Goal: Information Seeking & Learning: Learn about a topic

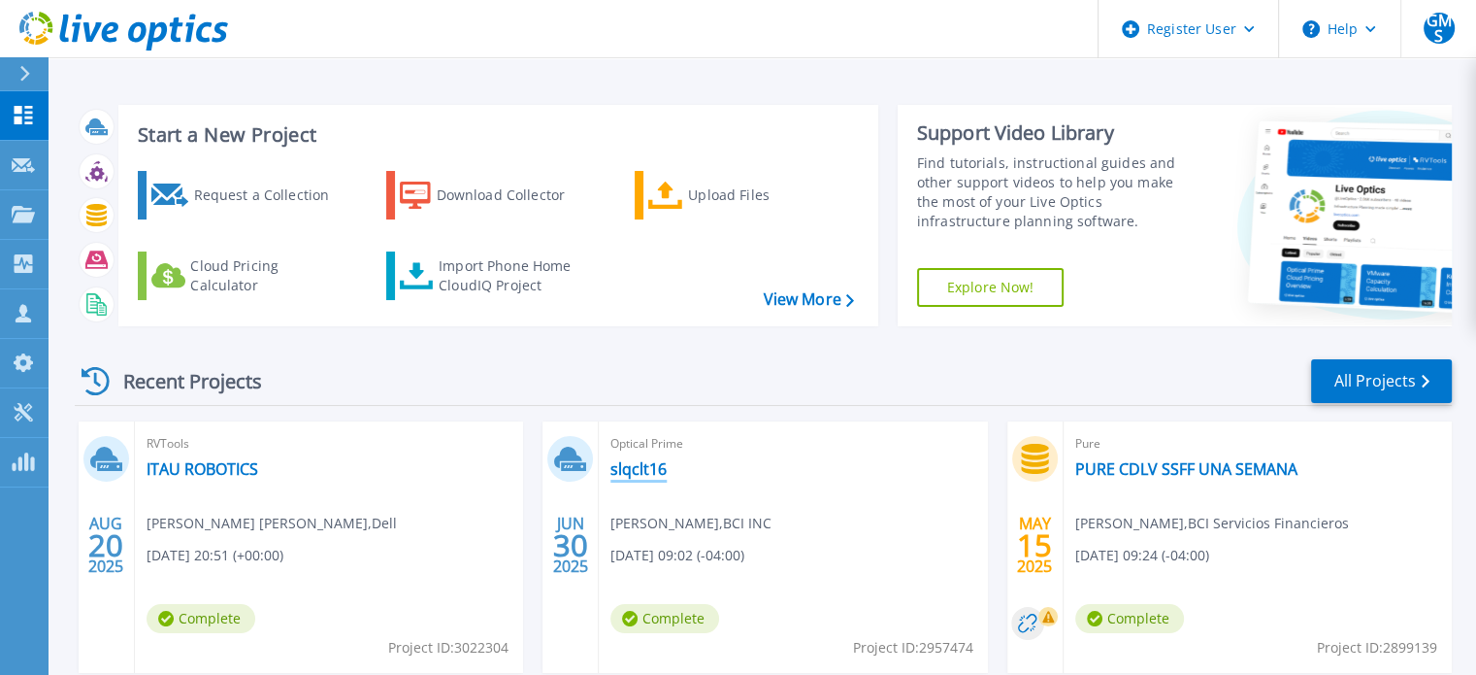
click at [640, 469] on link "slqclt16" at bounding box center [638, 468] width 56 height 19
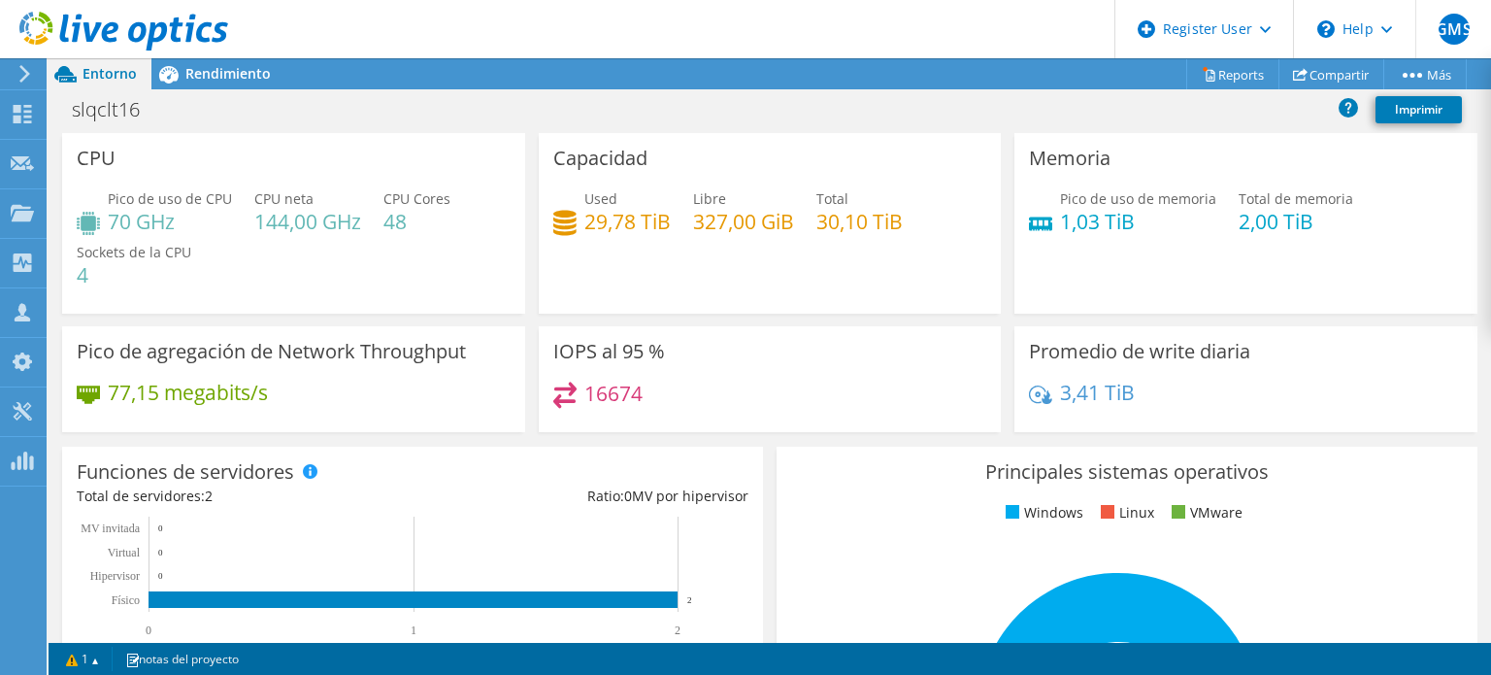
click at [1082, 219] on h4 "1,03 TiB" at bounding box center [1138, 221] width 156 height 21
click at [993, 282] on div "Capacidad Used 29,78 TiB Libre 327,00 GiB Total 30,10 TiB" at bounding box center [770, 223] width 477 height 181
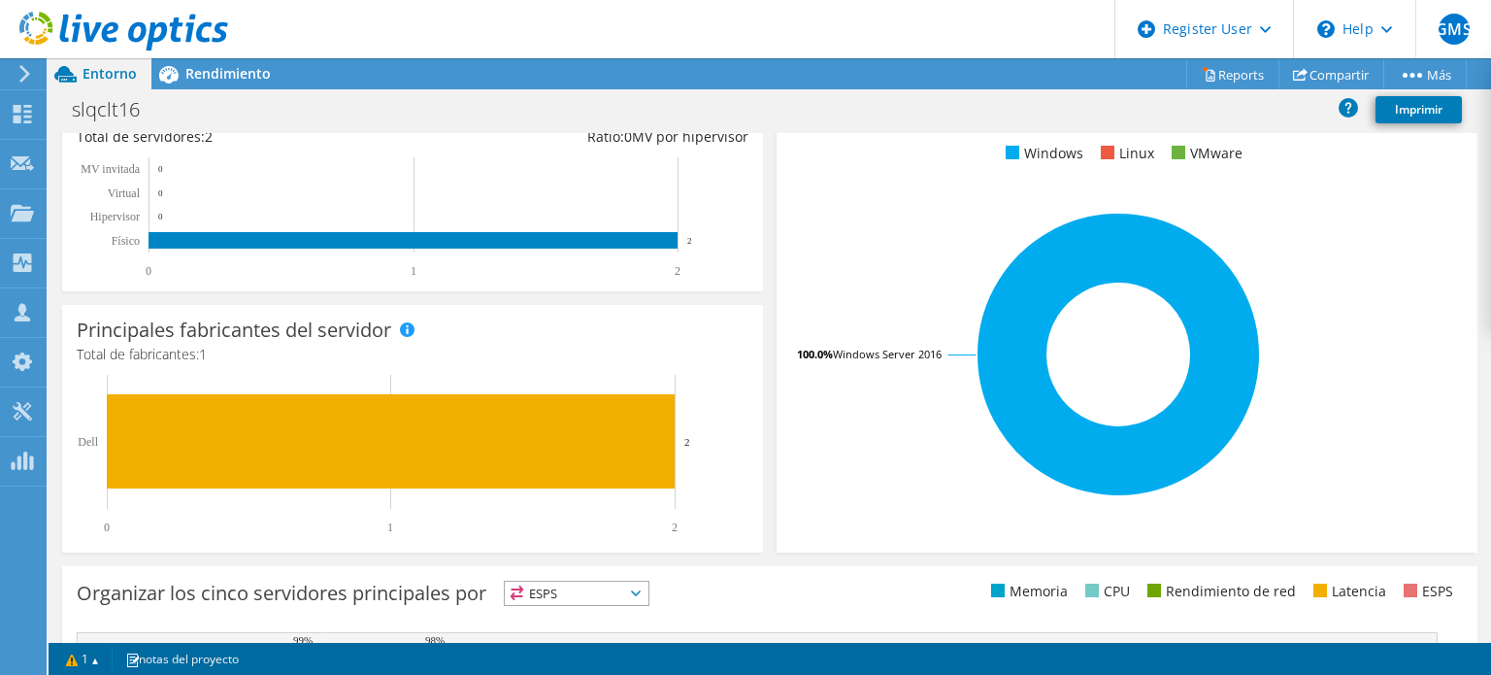
scroll to position [673, 0]
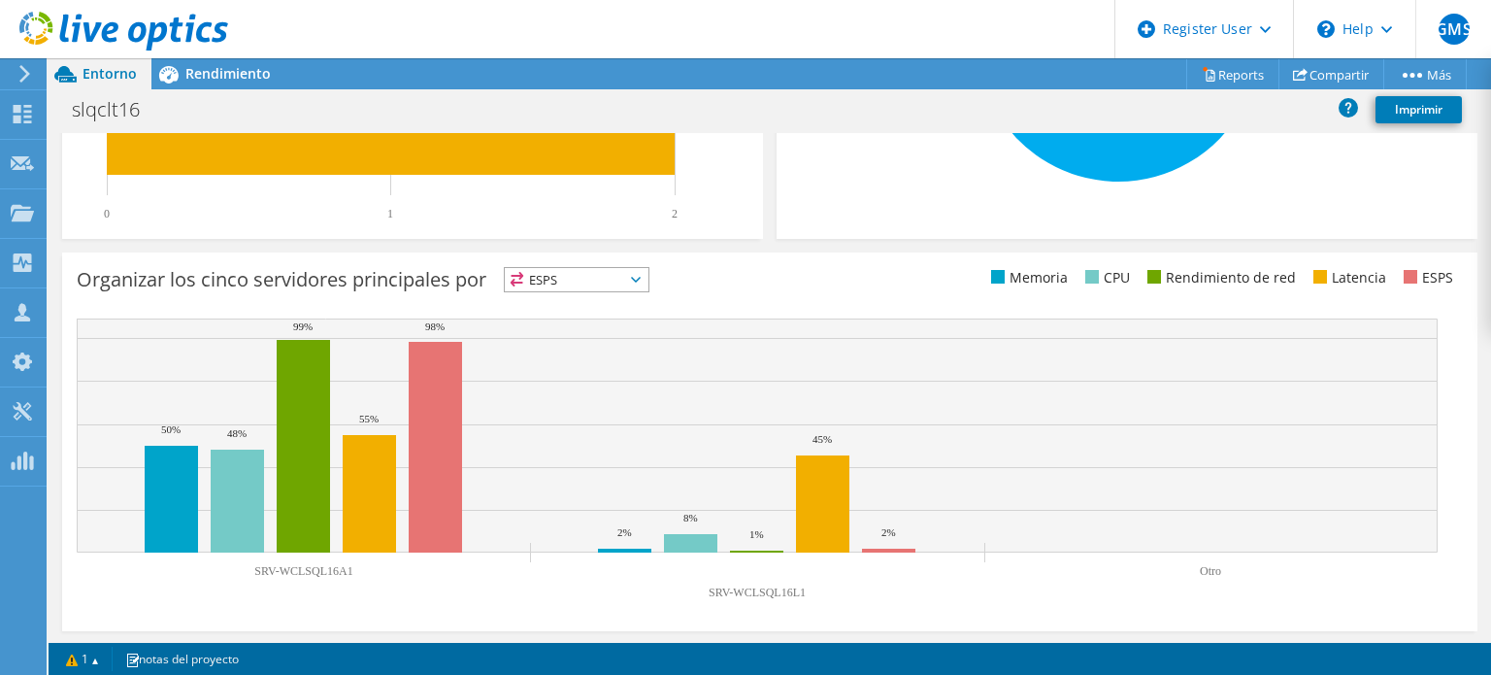
click at [644, 283] on span "ESPS" at bounding box center [577, 279] width 144 height 23
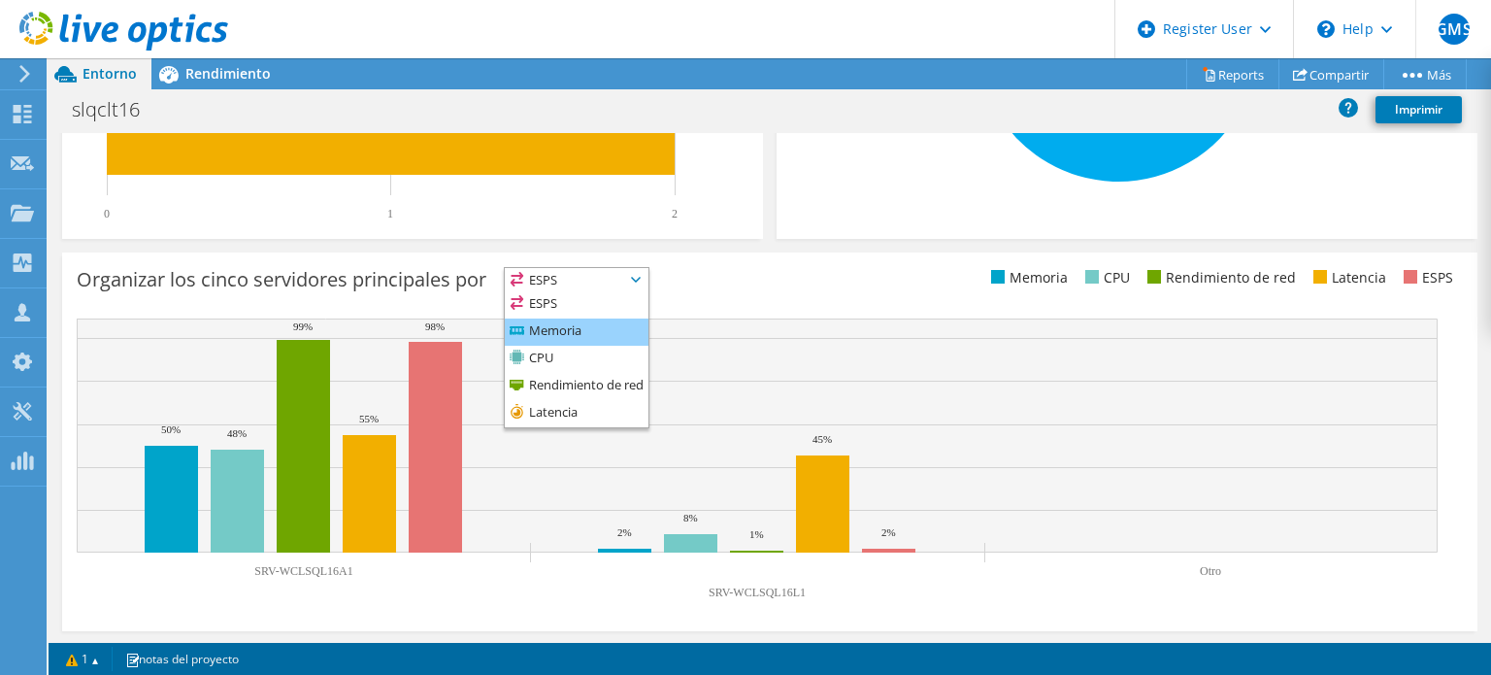
click at [579, 319] on li "Memoria" at bounding box center [577, 331] width 144 height 27
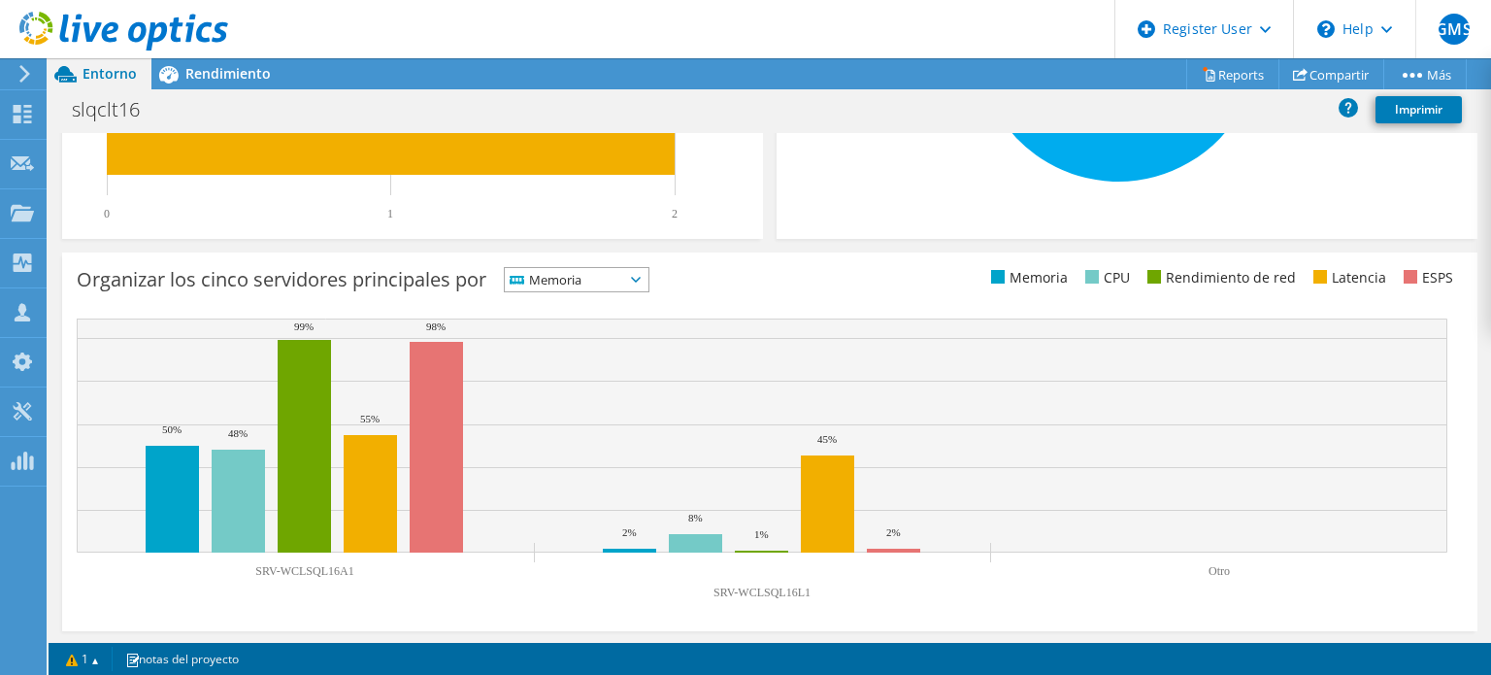
click at [604, 432] on rect at bounding box center [762, 435] width 1370 height 234
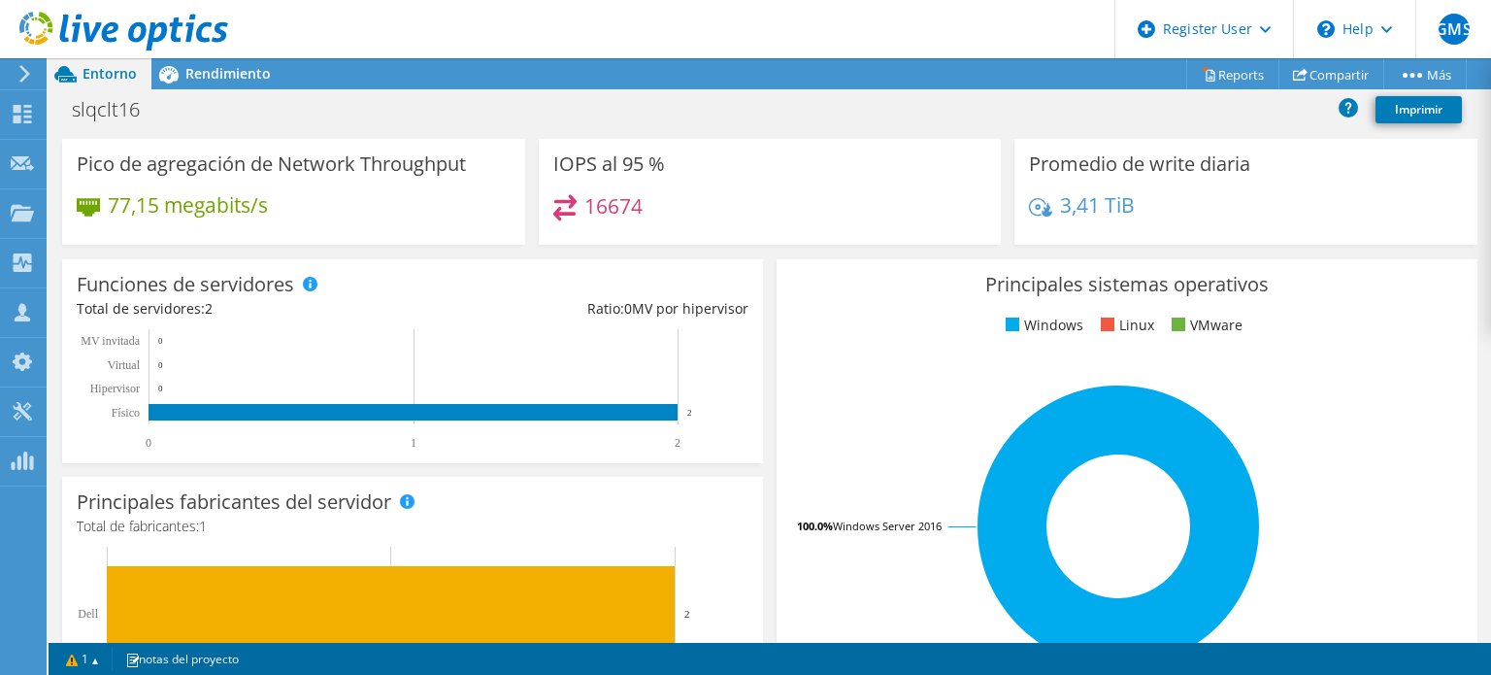
scroll to position [598, 0]
click at [206, 76] on span "Rendimiento" at bounding box center [227, 73] width 85 height 18
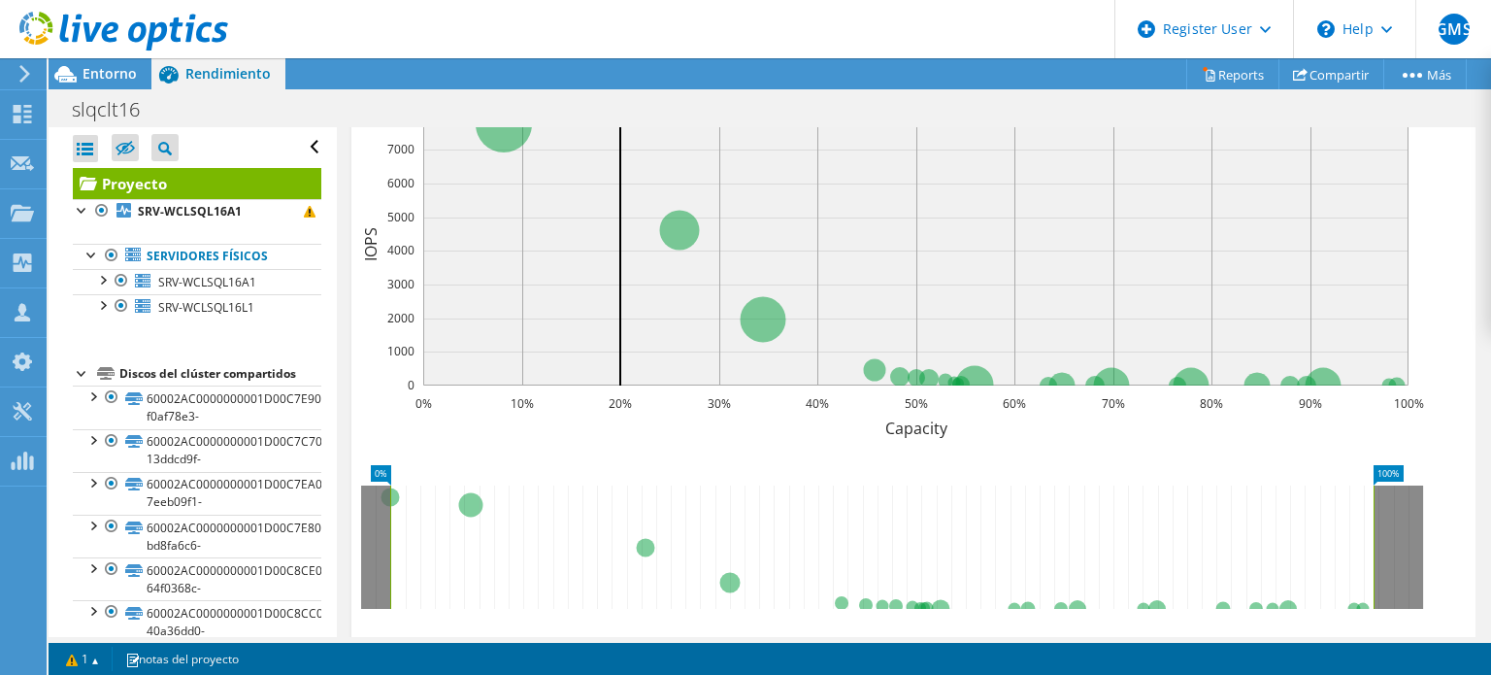
scroll to position [0, 0]
click at [105, 279] on div at bounding box center [101, 278] width 19 height 19
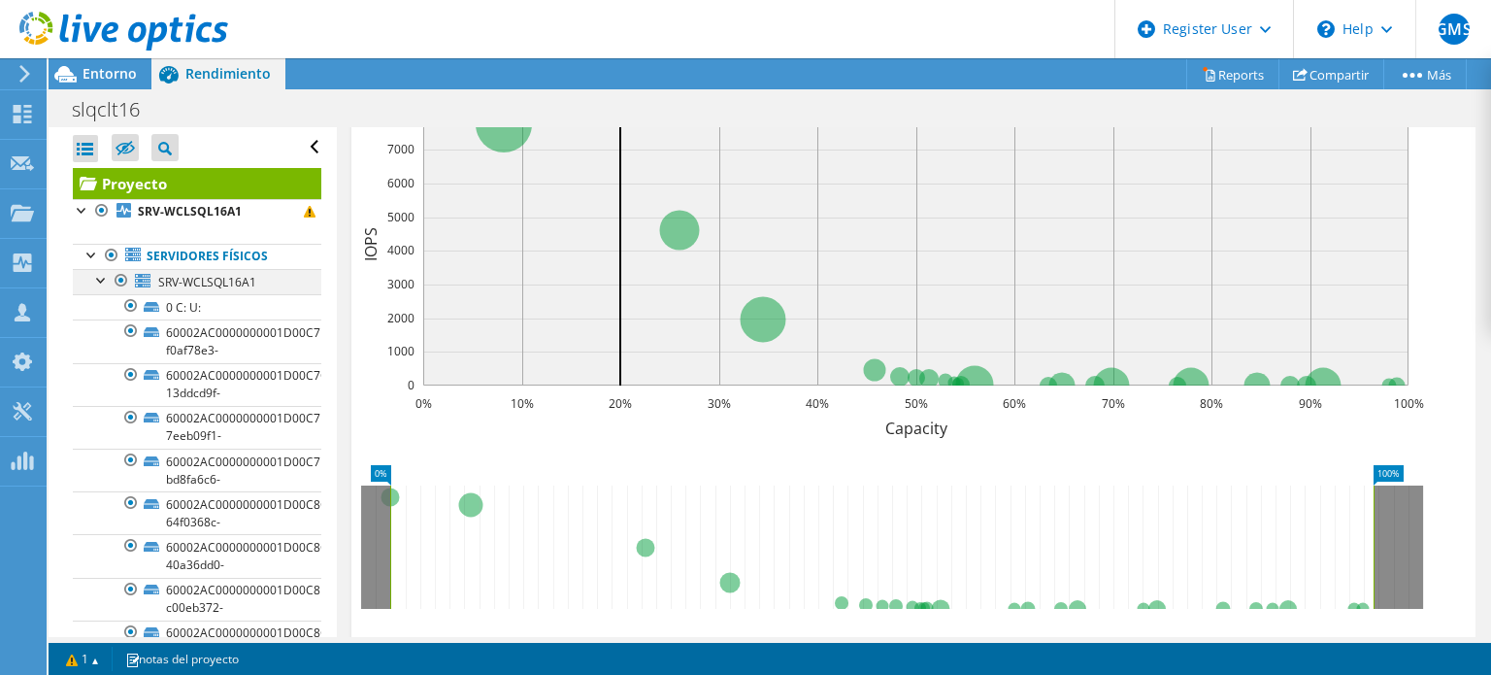
click at [105, 279] on div at bounding box center [101, 278] width 19 height 19
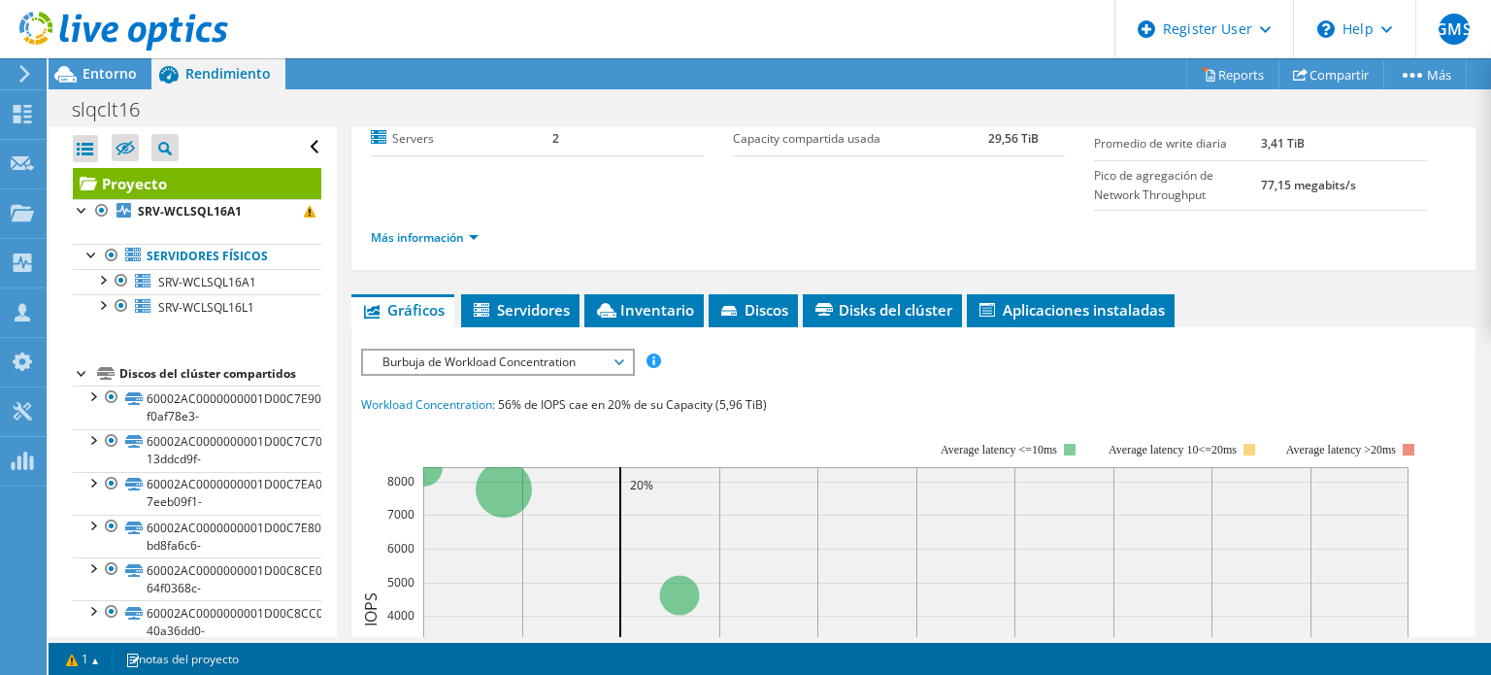
scroll to position [210, 0]
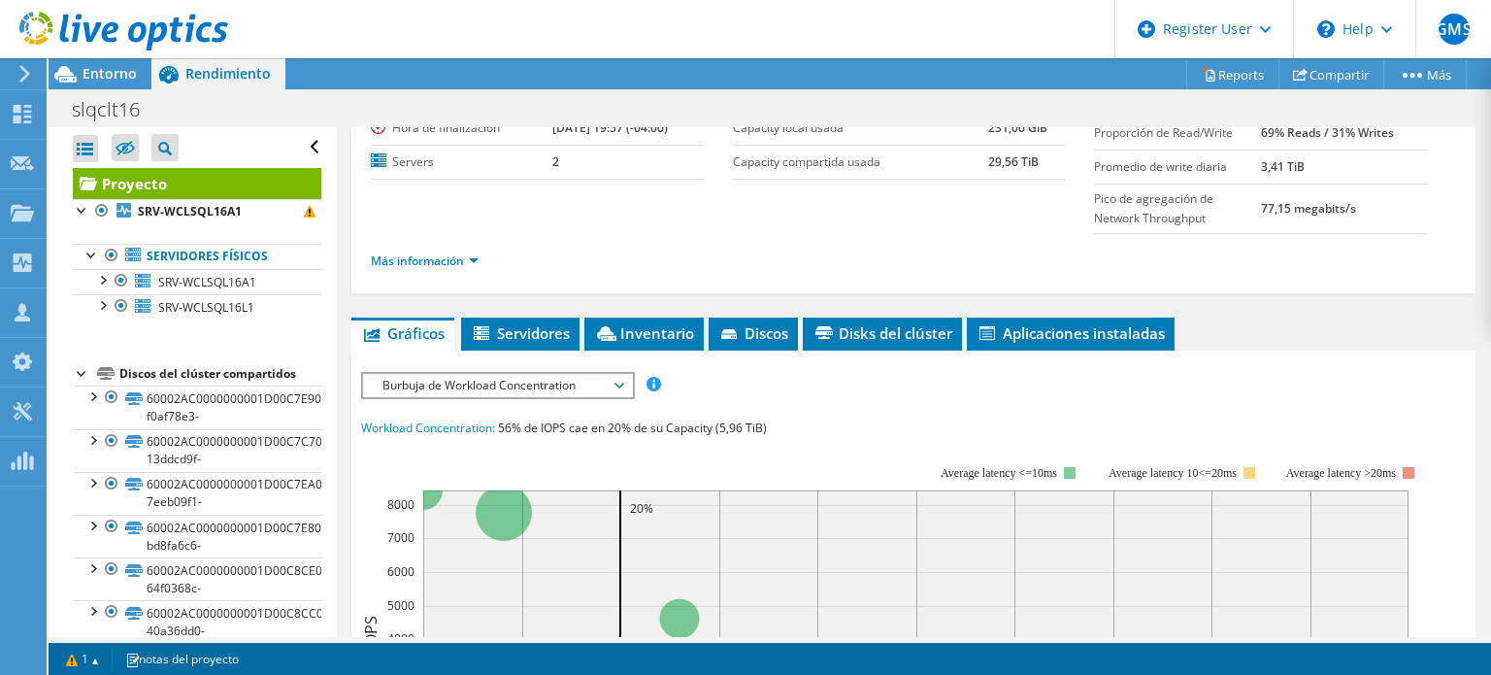
click at [558, 388] on span "Burbuja de Workload Concentration" at bounding box center [497, 385] width 249 height 23
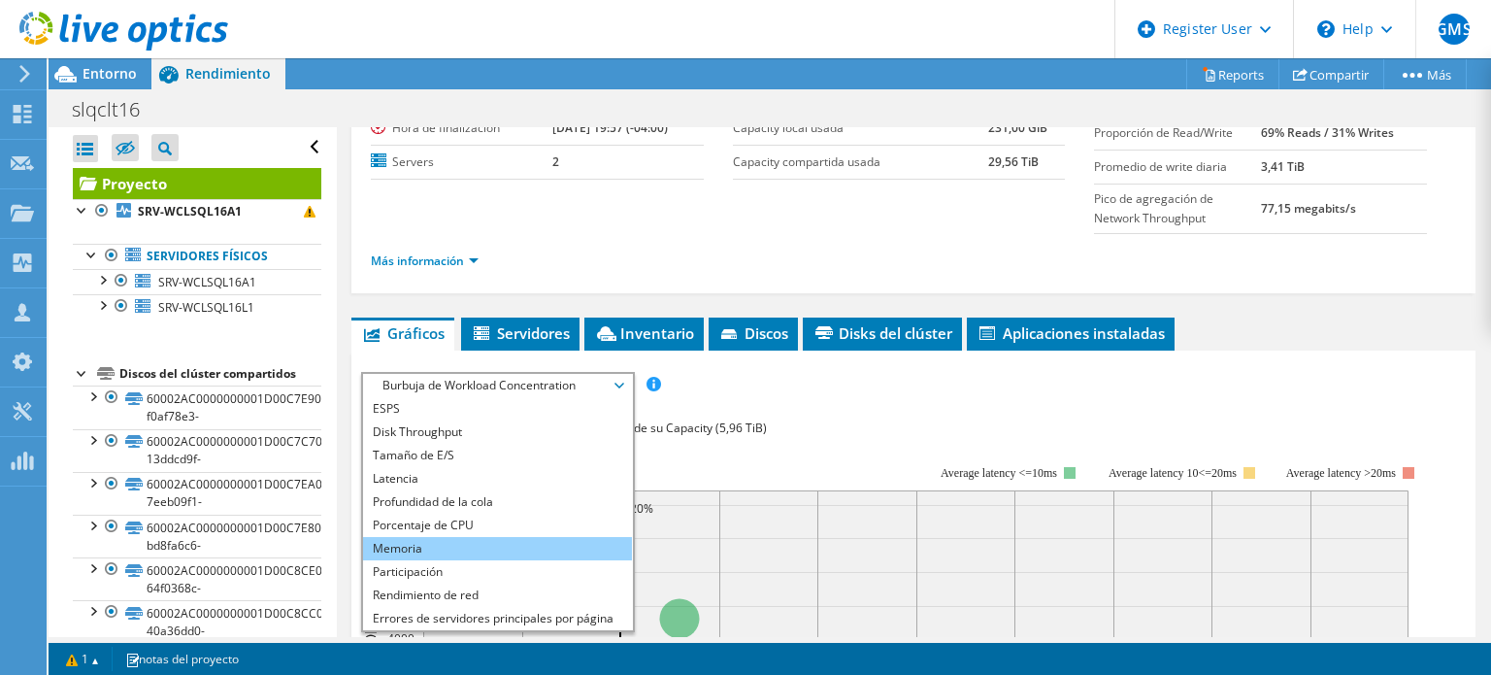
click at [468, 542] on li "Memoria" at bounding box center [497, 548] width 269 height 23
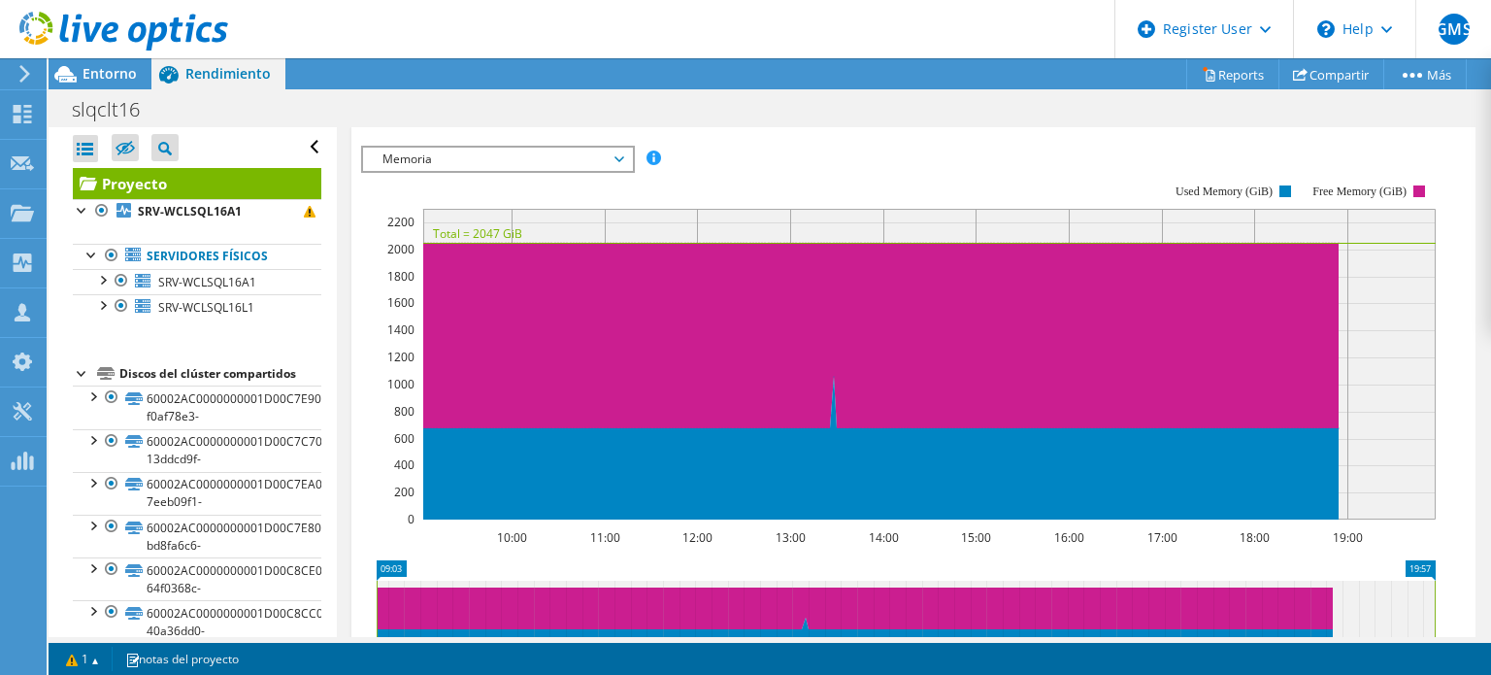
scroll to position [404, 0]
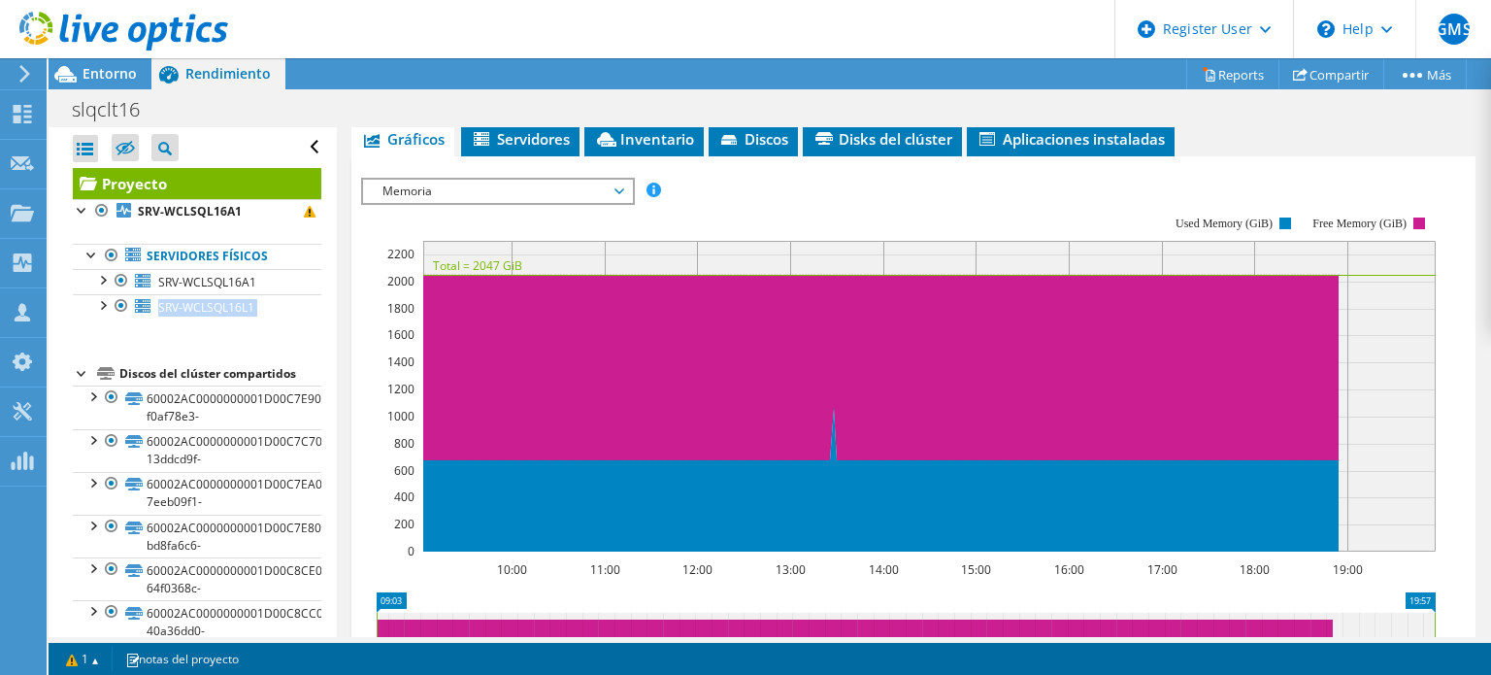
drag, startPoint x: 101, startPoint y: 304, endPoint x: 110, endPoint y: 340, distance: 37.0
click at [120, 308] on div at bounding box center [121, 305] width 19 height 23
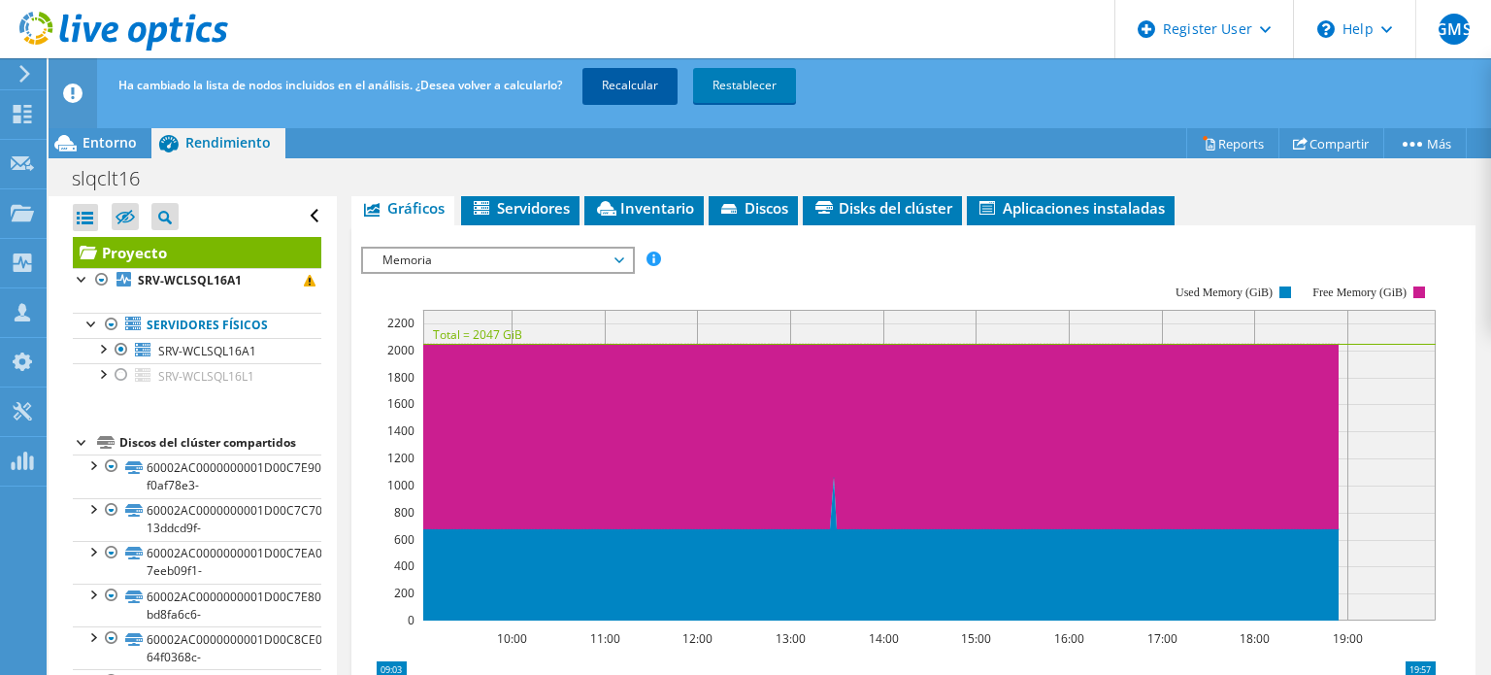
click at [649, 89] on link "Recalcular" at bounding box center [629, 85] width 95 height 35
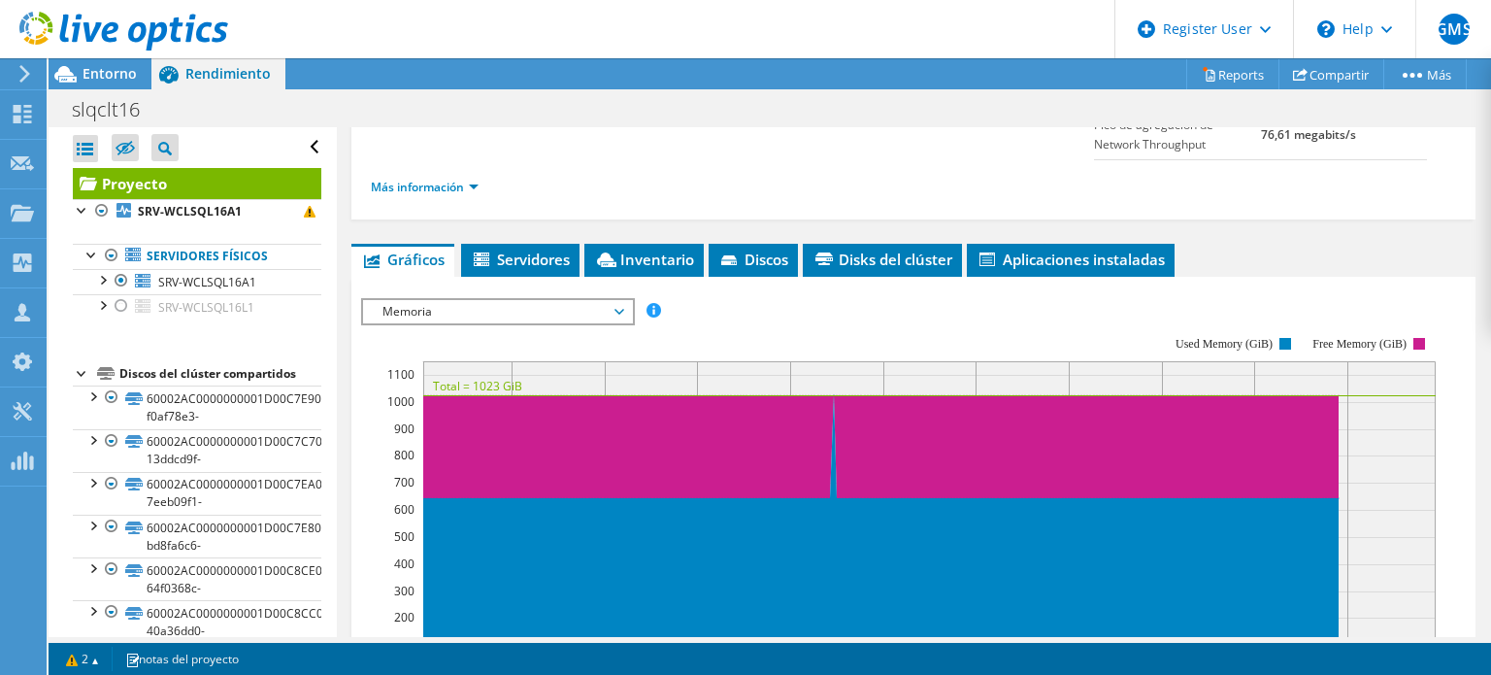
scroll to position [291, 0]
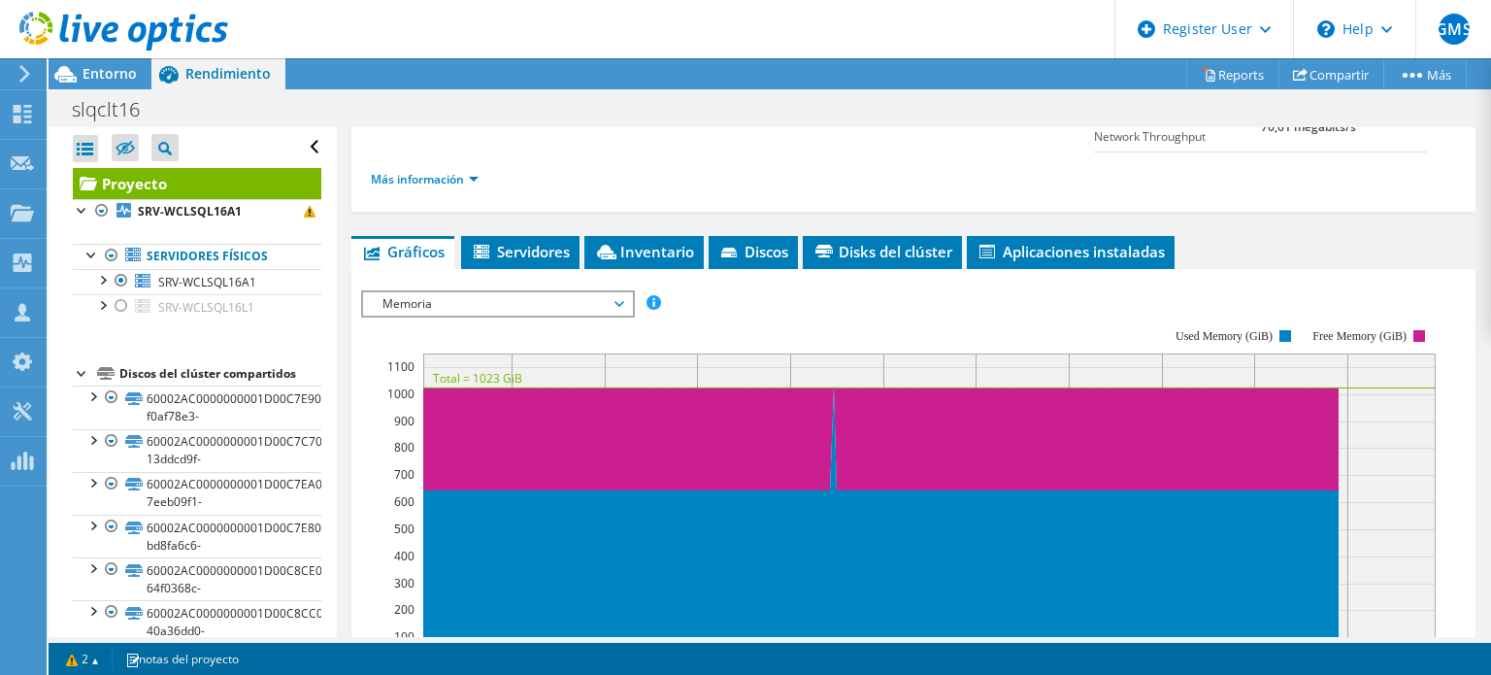
click at [624, 301] on icon at bounding box center [619, 304] width 10 height 6
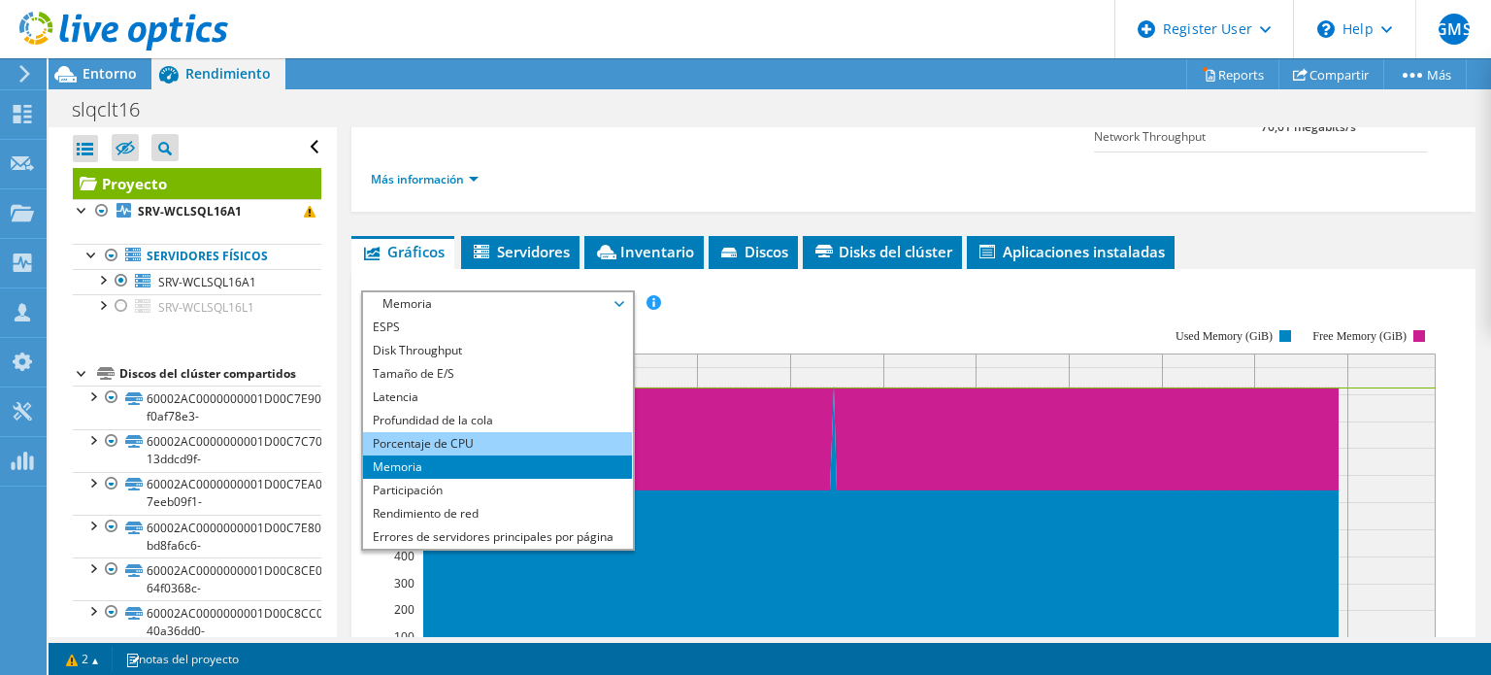
click at [560, 434] on li "Porcentaje de CPU" at bounding box center [497, 443] width 269 height 23
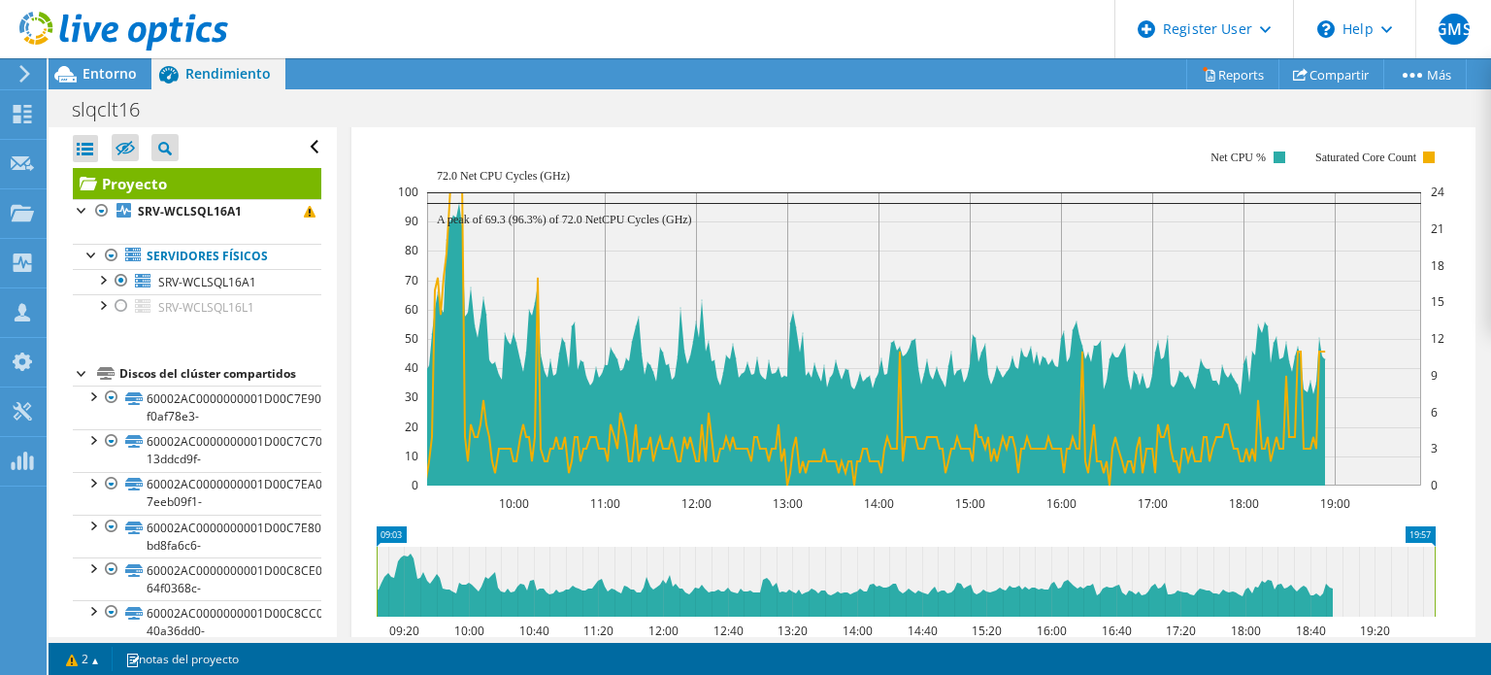
scroll to position [485, 0]
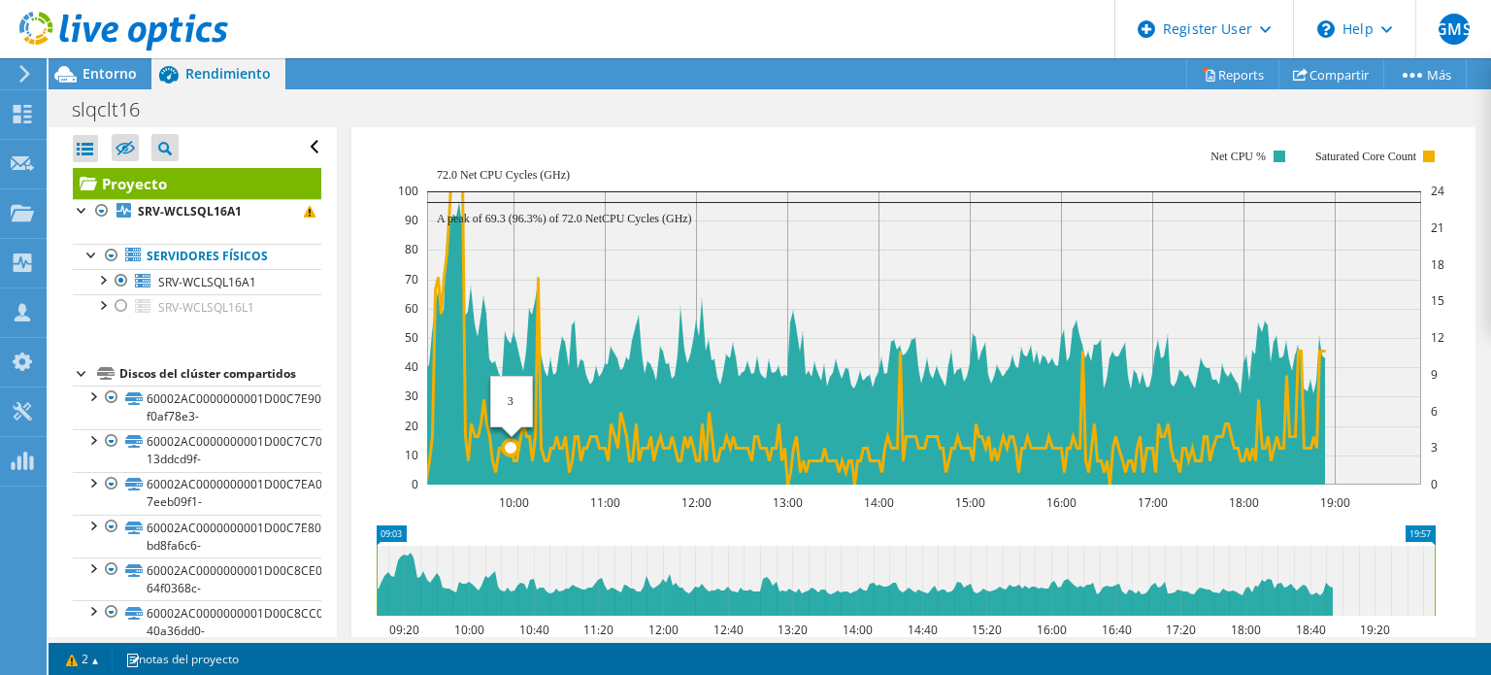
drag, startPoint x: 427, startPoint y: 445, endPoint x: 513, endPoint y: 445, distance: 86.4
click at [513, 445] on icon "10:00 11:00 12:00 13:00 14:00 15:00 16:00 17:00 18:00 19:00 0 10 20 30 40 50 60…" at bounding box center [905, 316] width 1089 height 388
drag, startPoint x: 516, startPoint y: 264, endPoint x: 445, endPoint y: 264, distance: 70.8
click at [445, 264] on icon "10:00 11:00 12:00 13:00 14:00 15:00 16:00 17:00 18:00 19:00 0 10 20 30 40 50 60…" at bounding box center [905, 316] width 1089 height 388
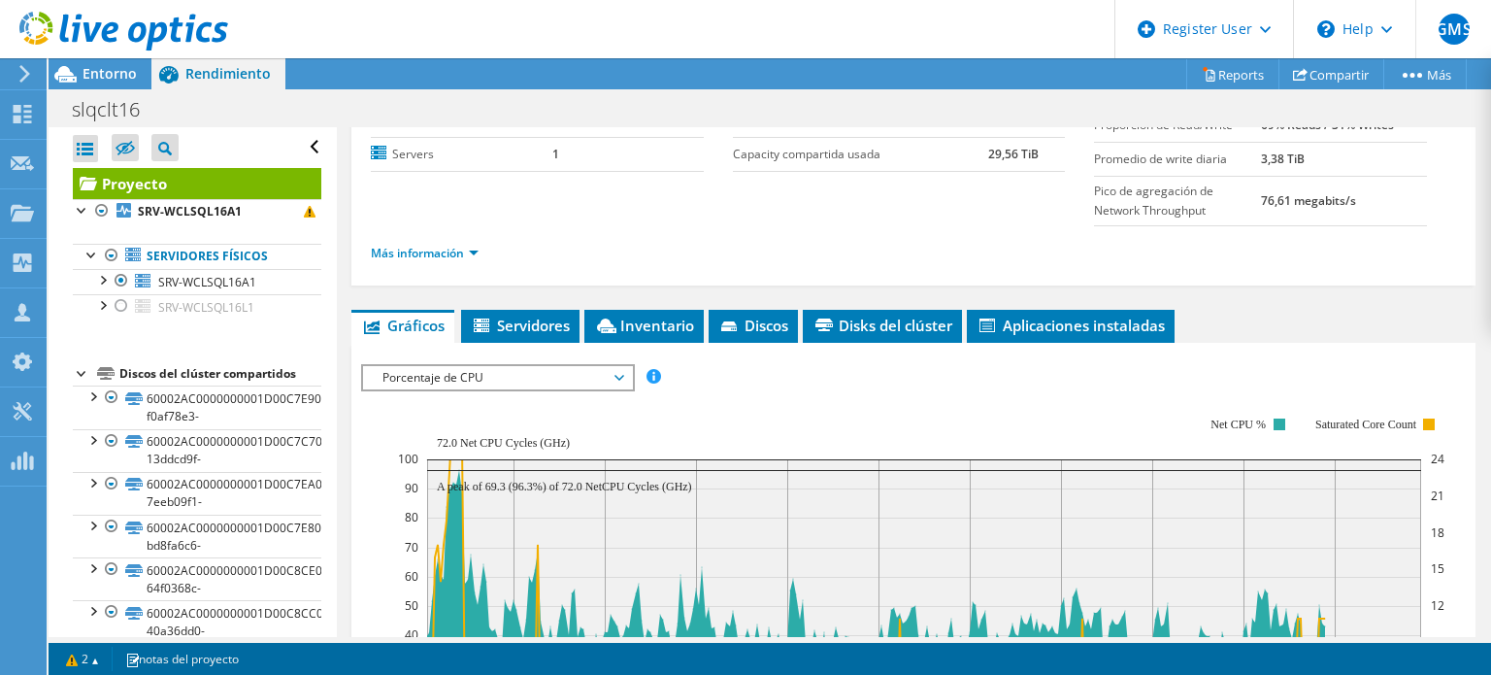
scroll to position [194, 0]
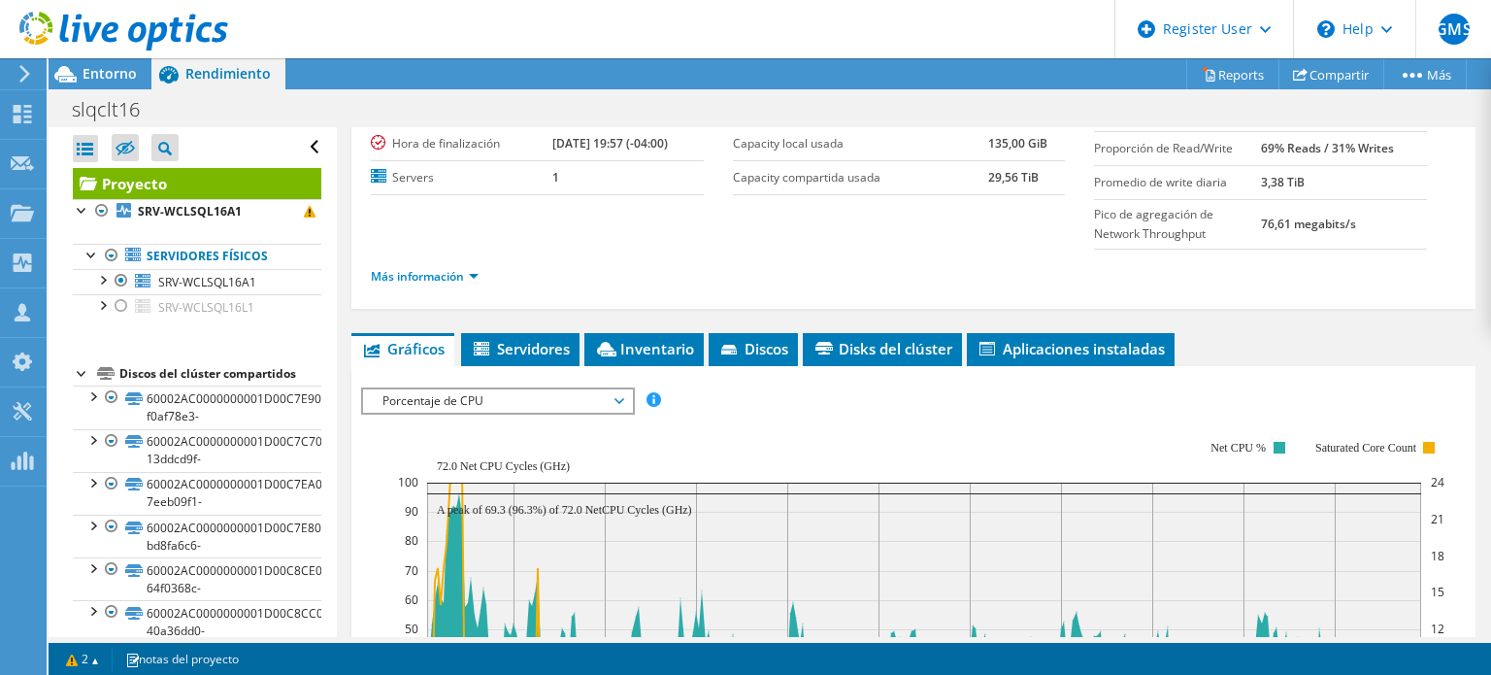
click at [511, 399] on span "Porcentaje de CPU" at bounding box center [497, 400] width 249 height 23
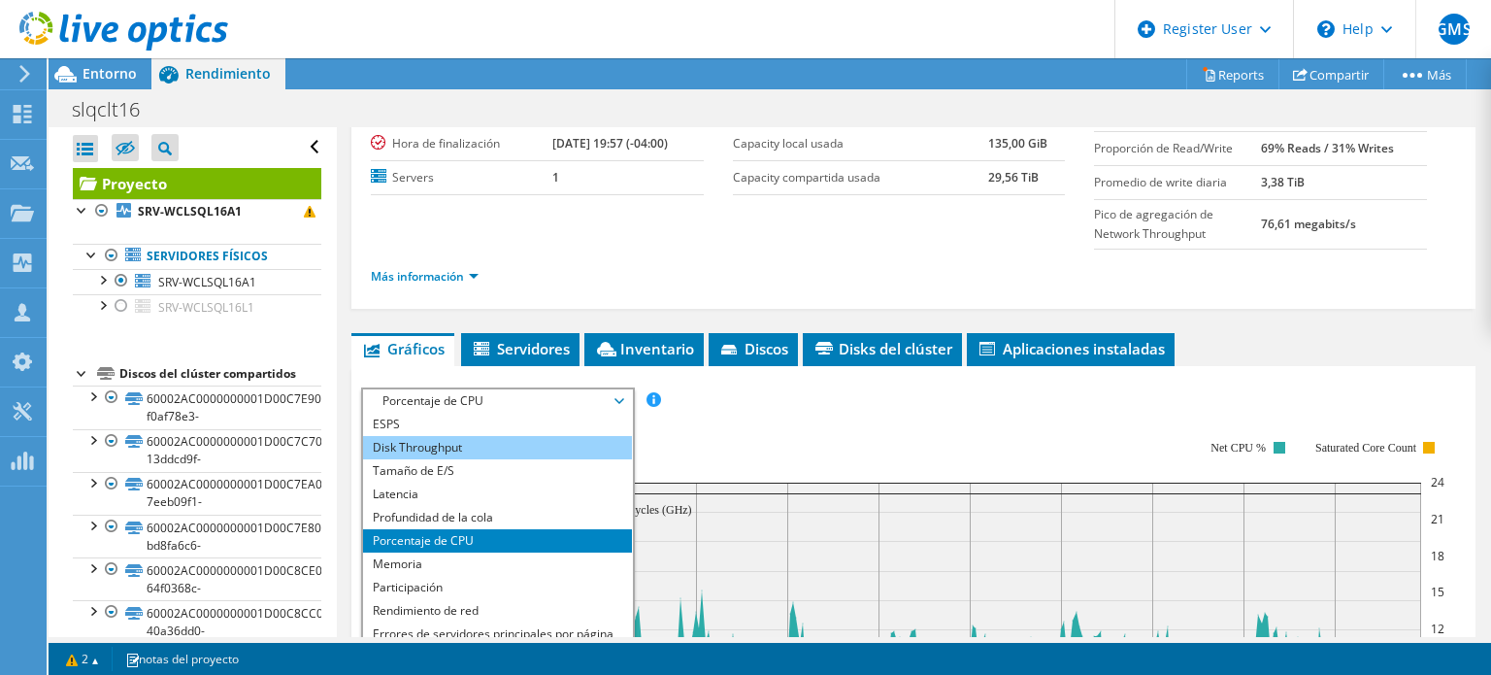
click at [490, 436] on li "Disk Throughput" at bounding box center [497, 447] width 269 height 23
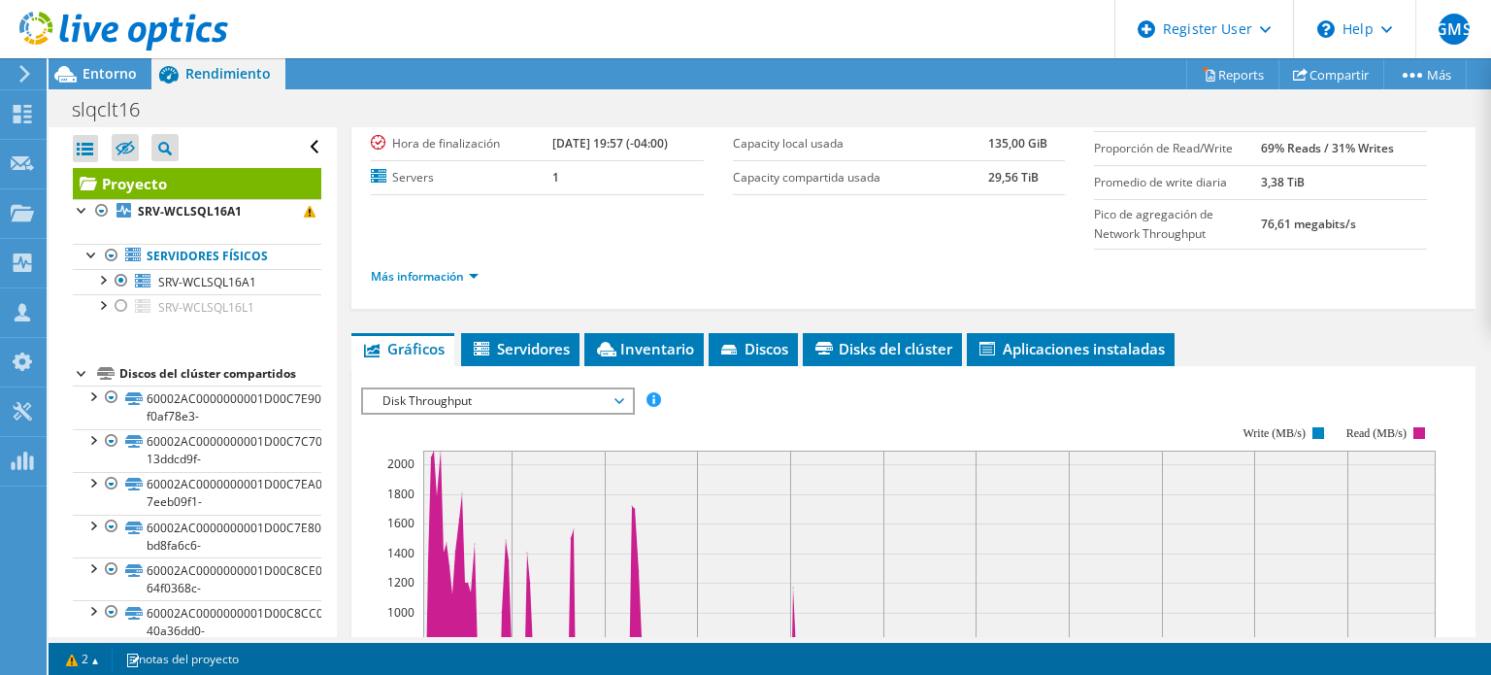
click at [524, 402] on span "Disk Throughput" at bounding box center [497, 400] width 249 height 23
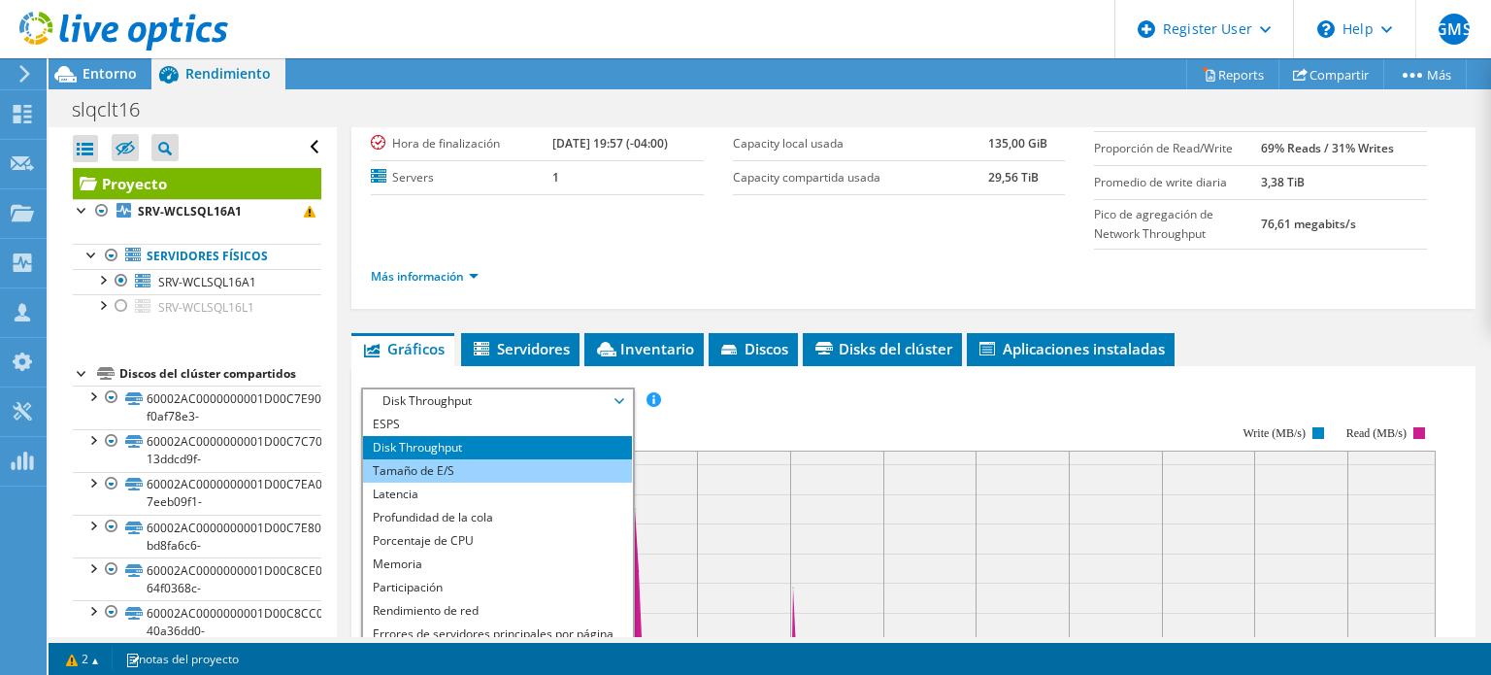
click at [510, 463] on li "Tamaño de E/S" at bounding box center [497, 470] width 269 height 23
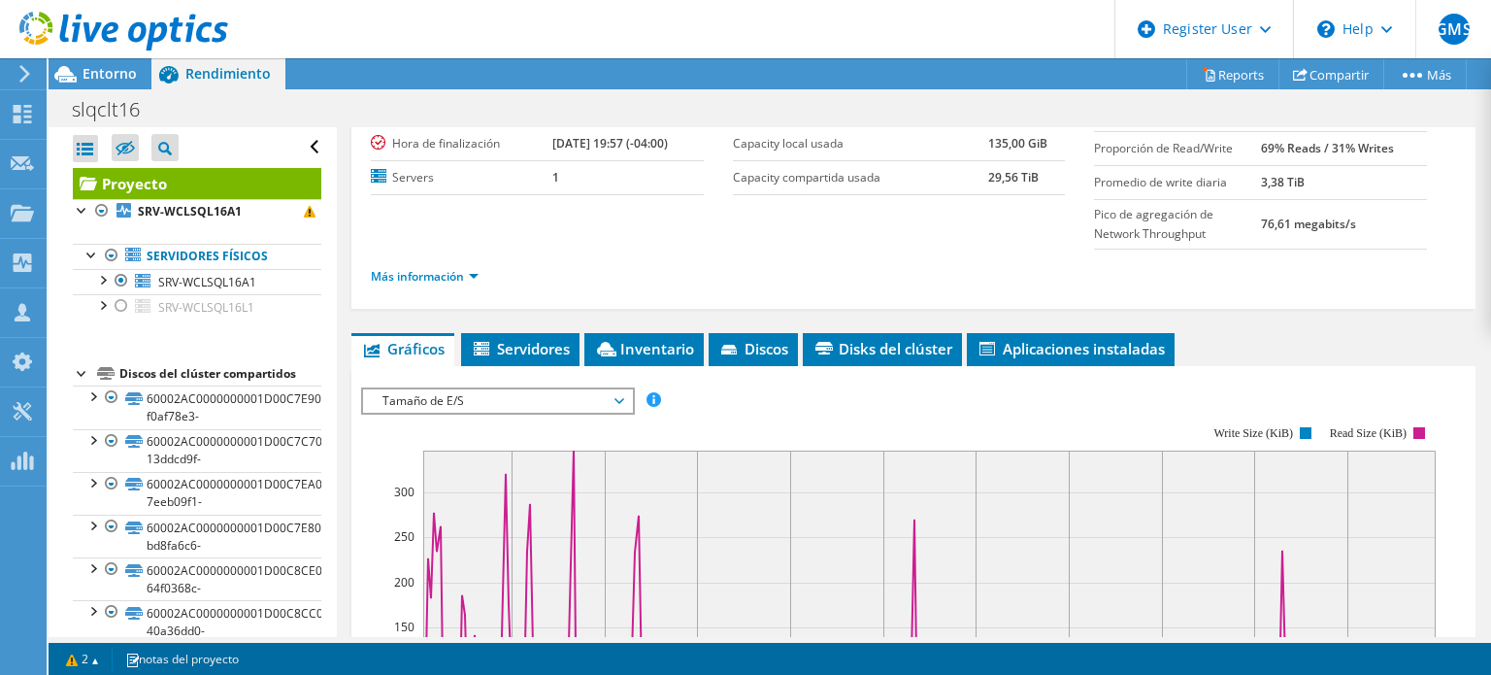
click at [516, 404] on span "Tamaño de E/S" at bounding box center [497, 400] width 249 height 23
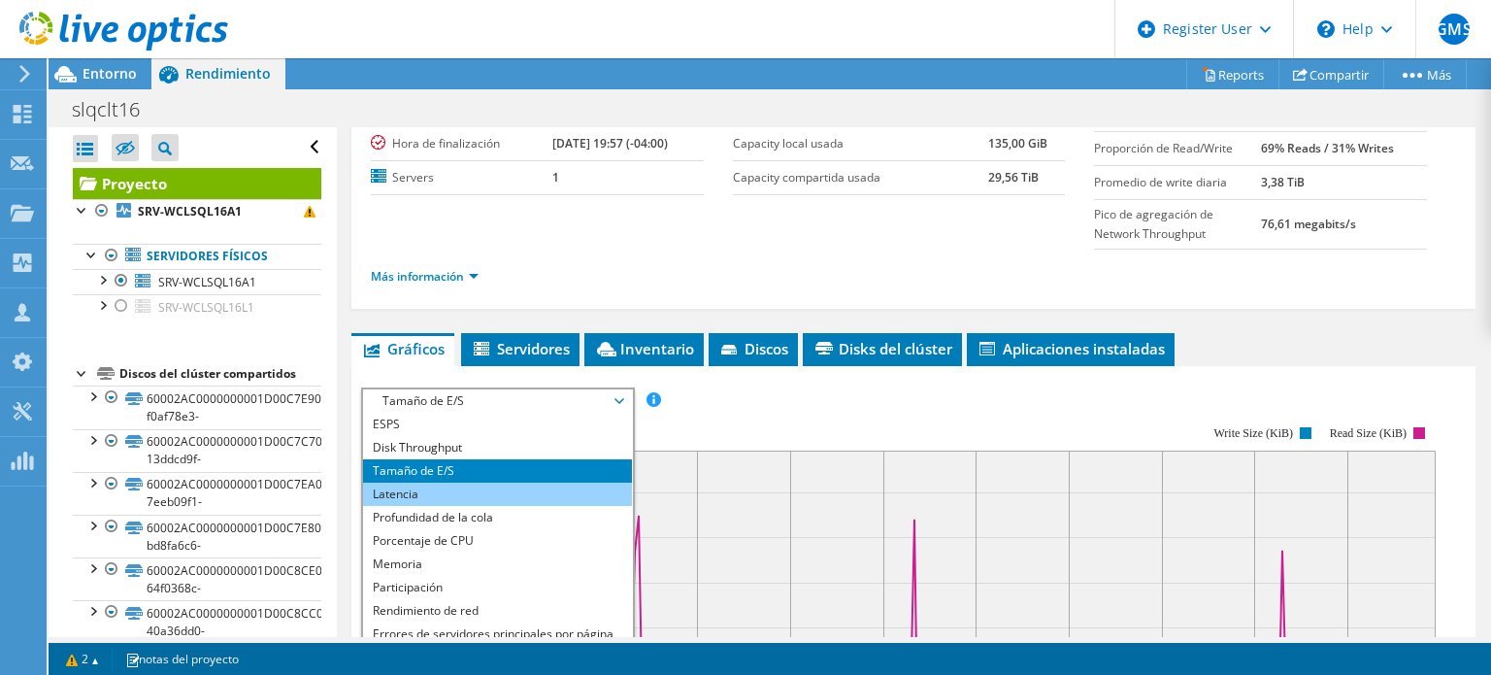
scroll to position [70, 0]
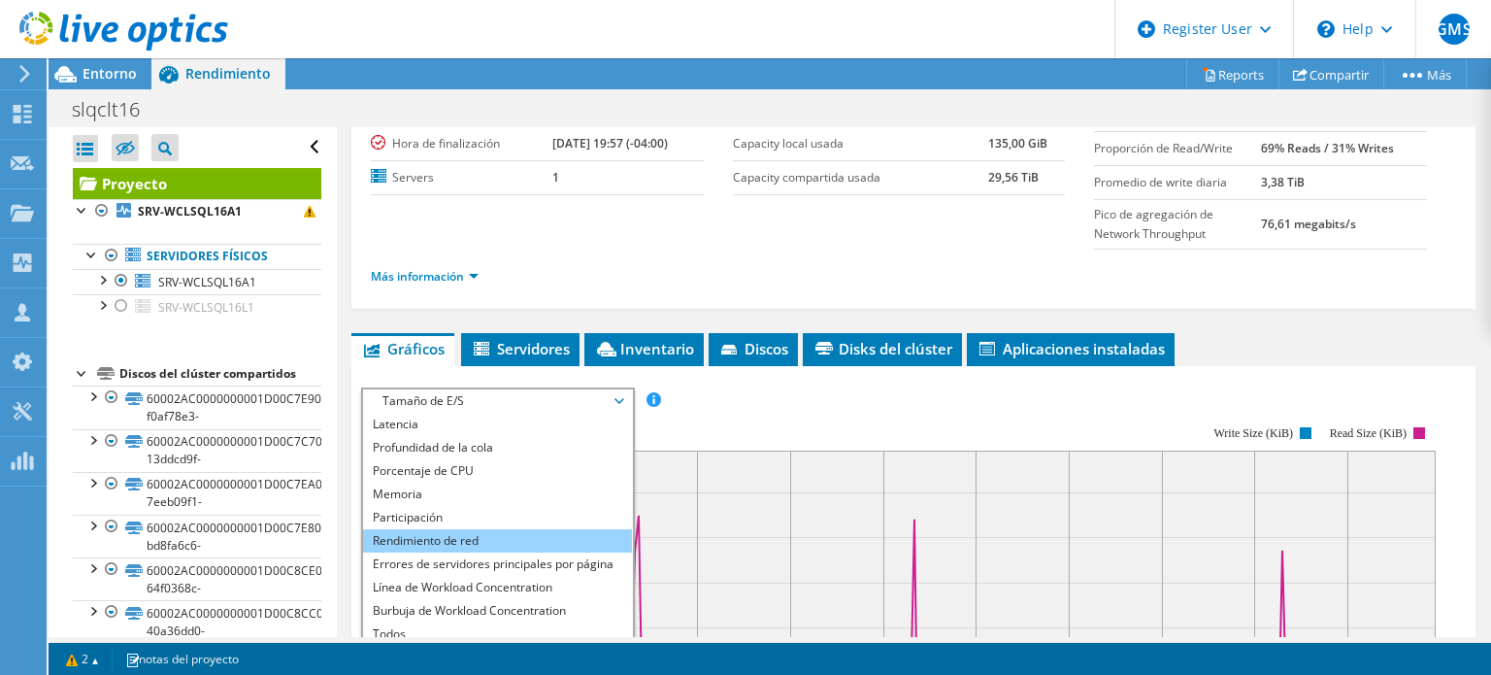
click at [501, 531] on li "Rendimiento de red" at bounding box center [497, 540] width 269 height 23
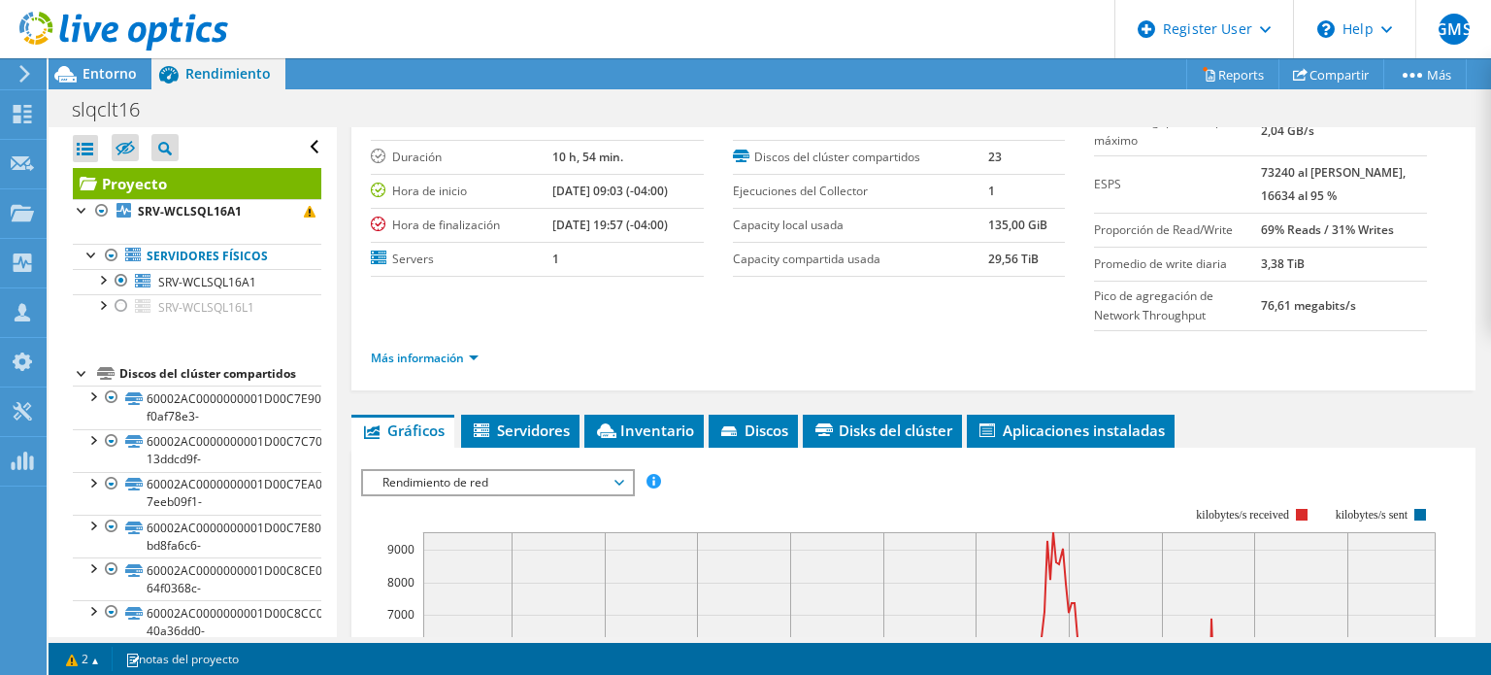
scroll to position [97, 0]
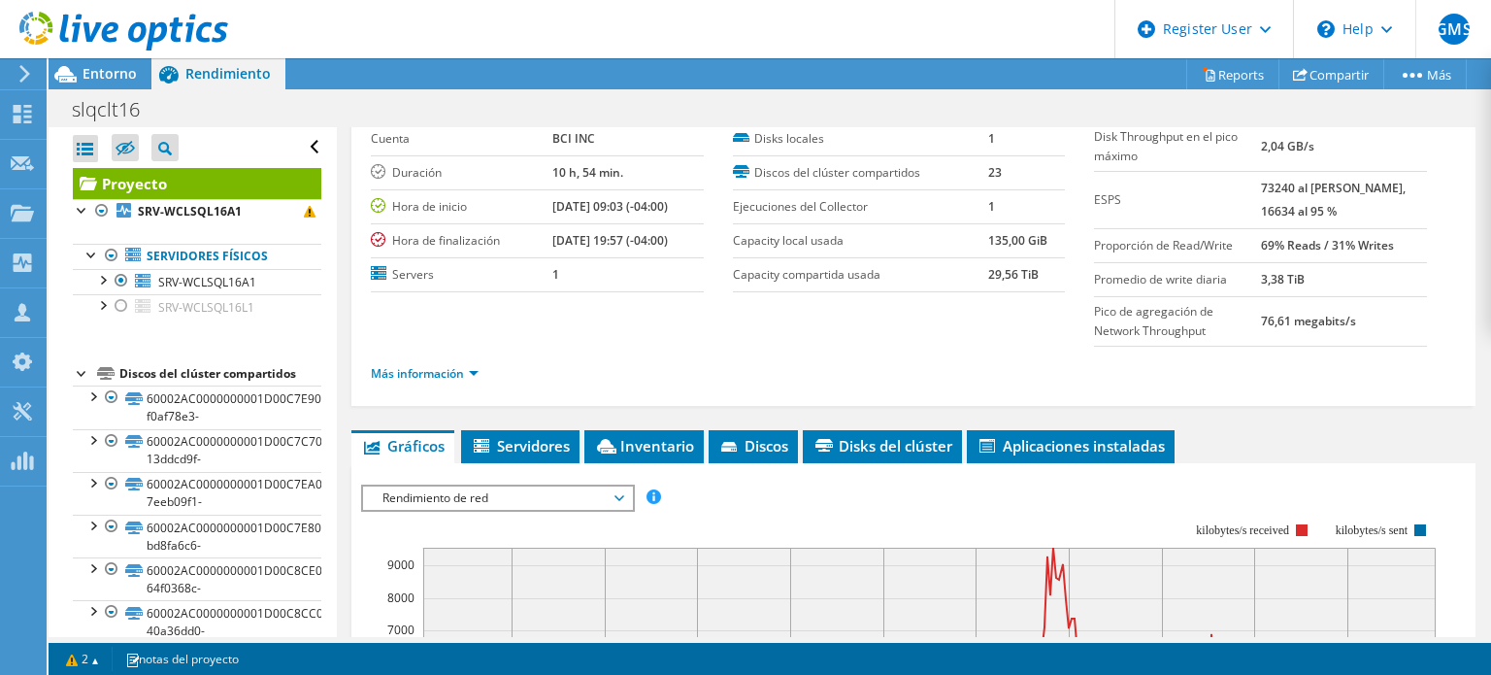
click at [470, 498] on span "Rendimiento de red" at bounding box center [497, 497] width 249 height 23
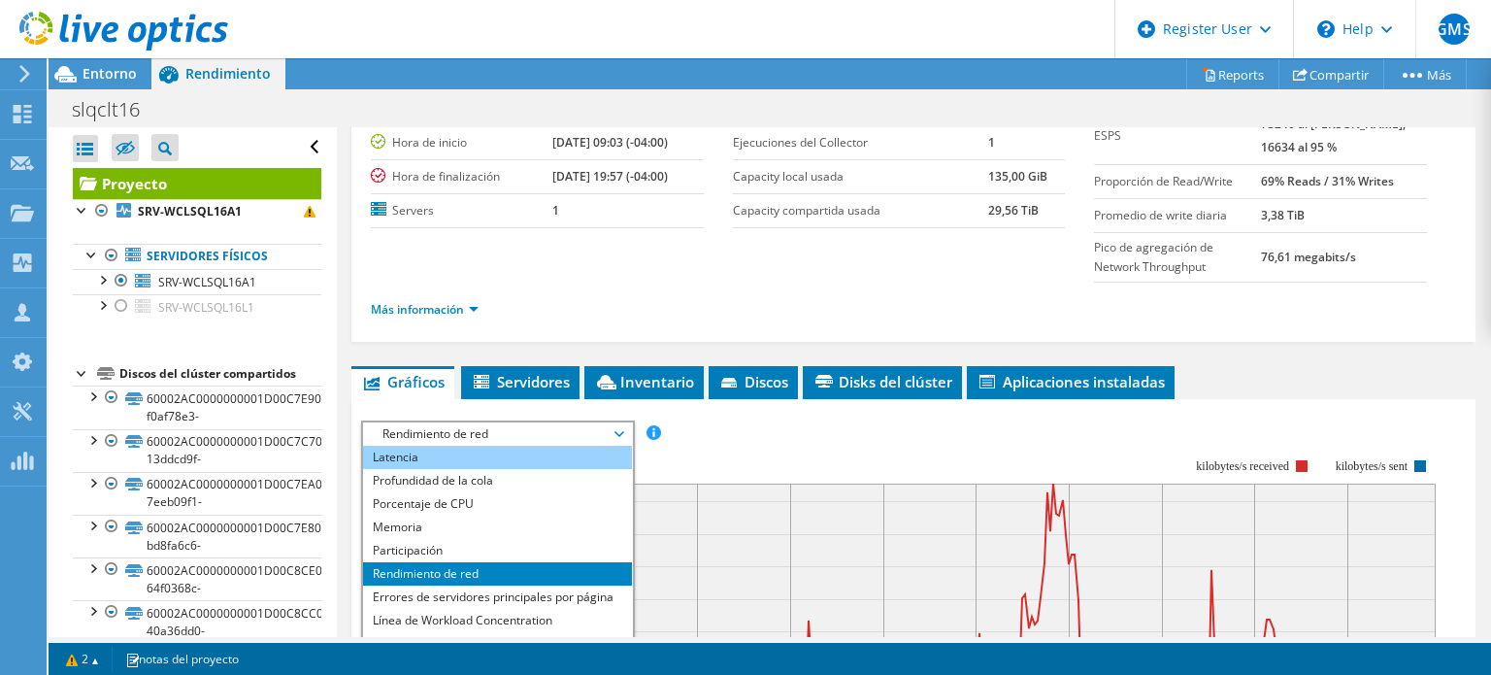
scroll to position [194, 0]
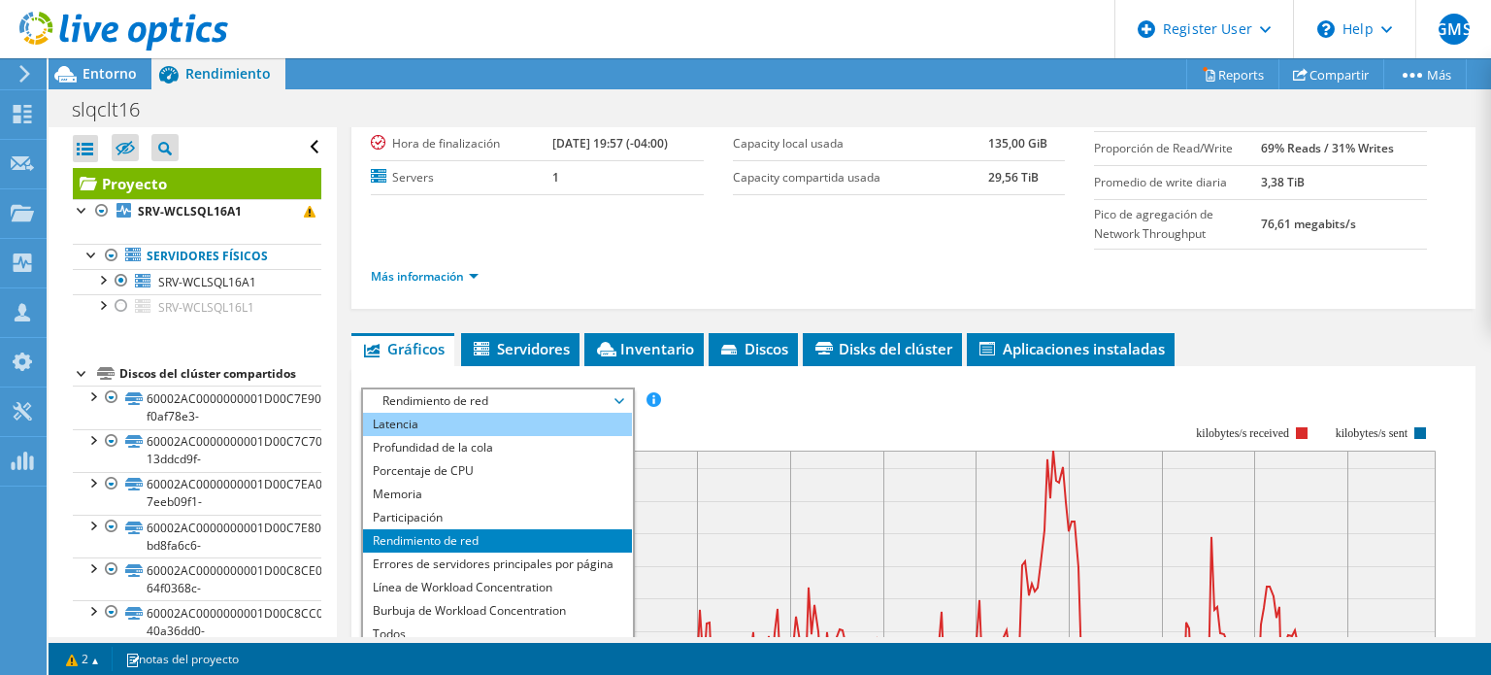
click at [482, 425] on li "Latencia" at bounding box center [497, 423] width 269 height 23
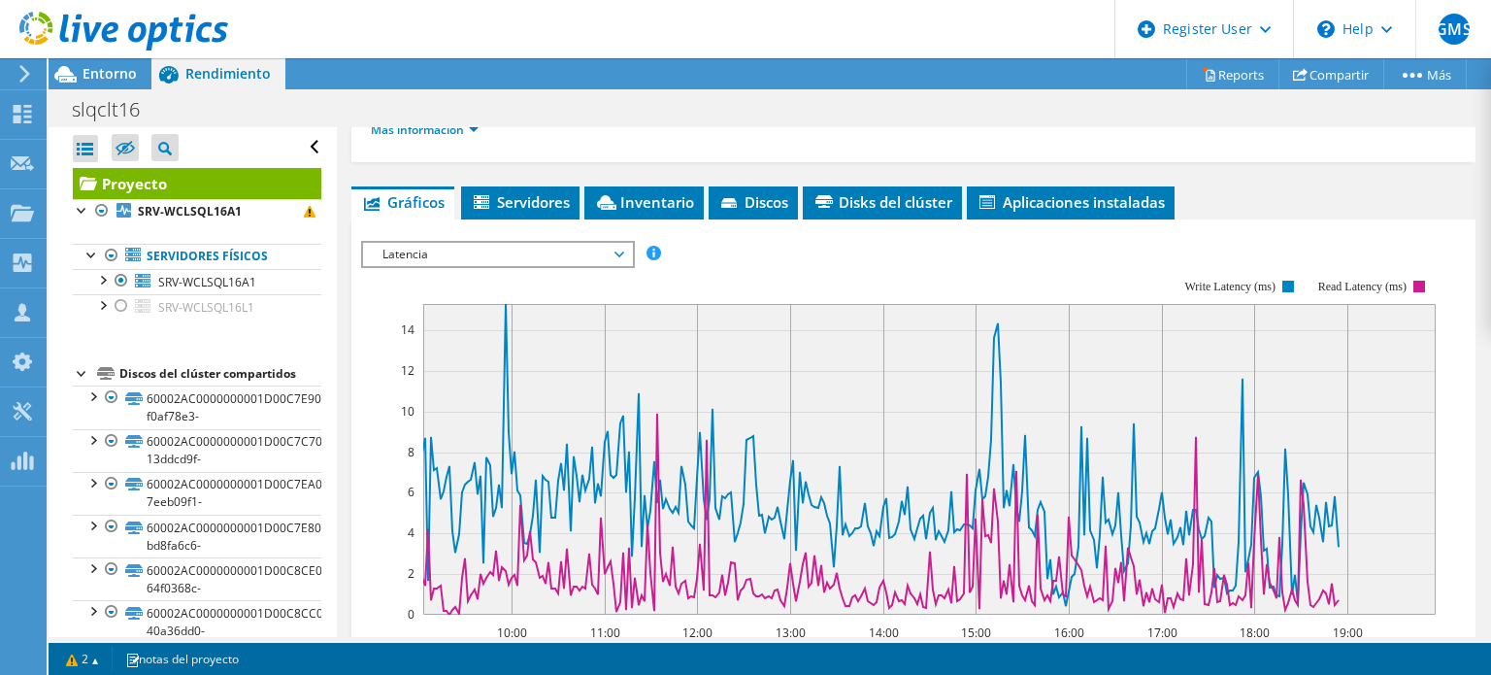
scroll to position [388, 0]
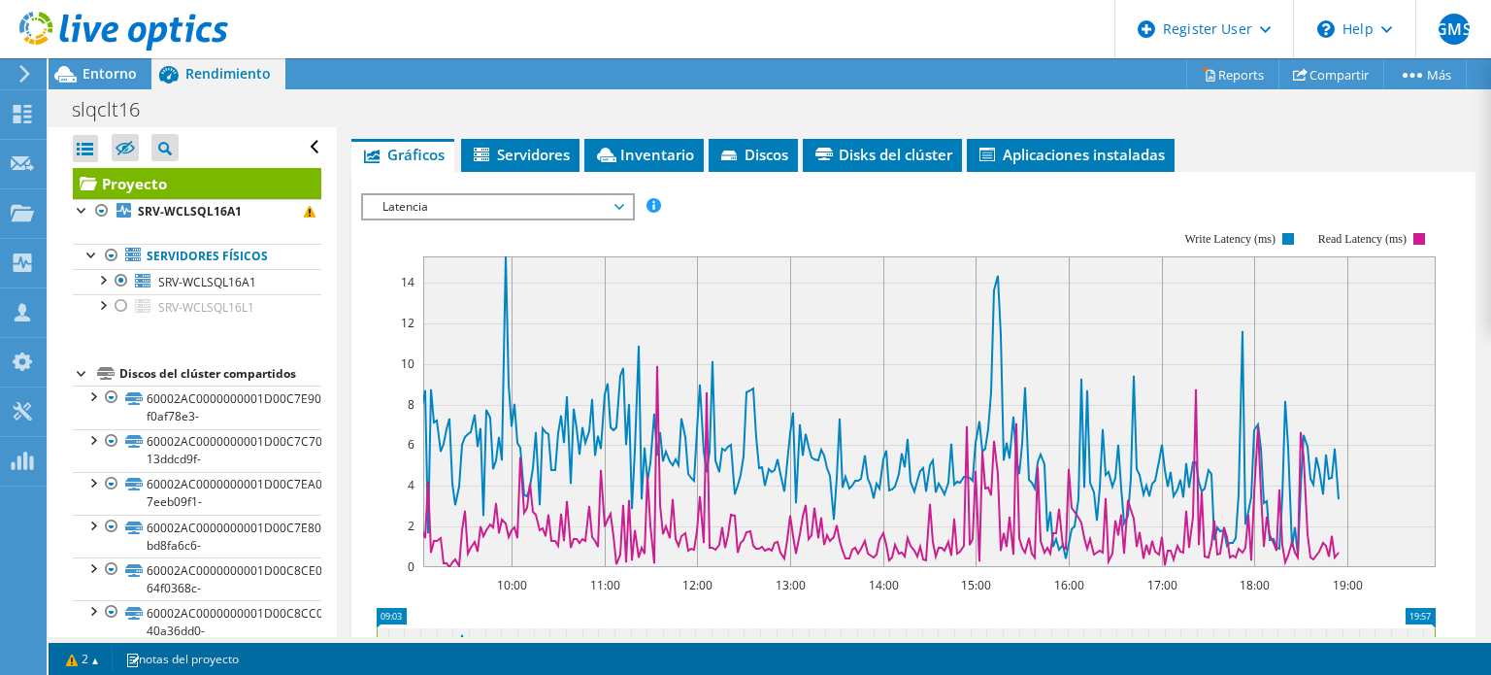
click at [490, 201] on span "Latencia" at bounding box center [497, 206] width 249 height 23
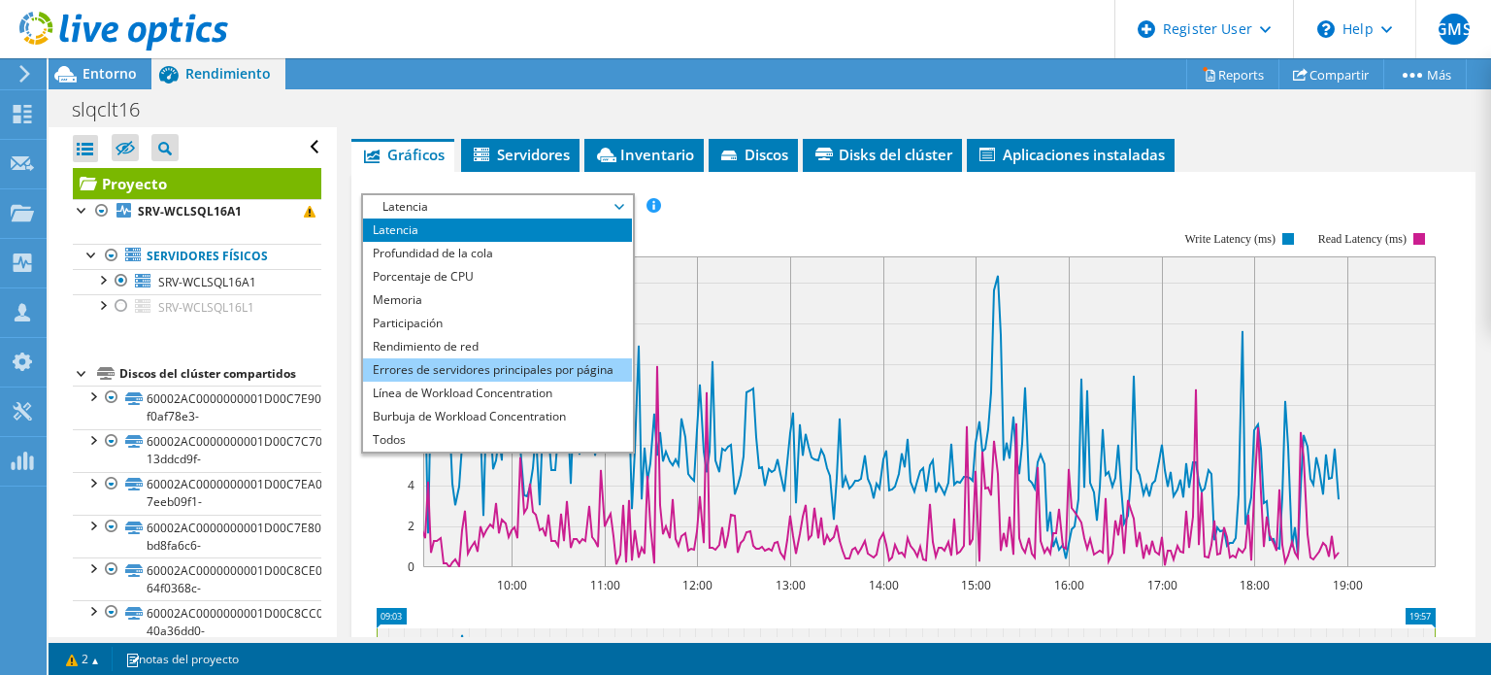
click at [481, 372] on li "Errores de servidores principales por página" at bounding box center [497, 369] width 269 height 23
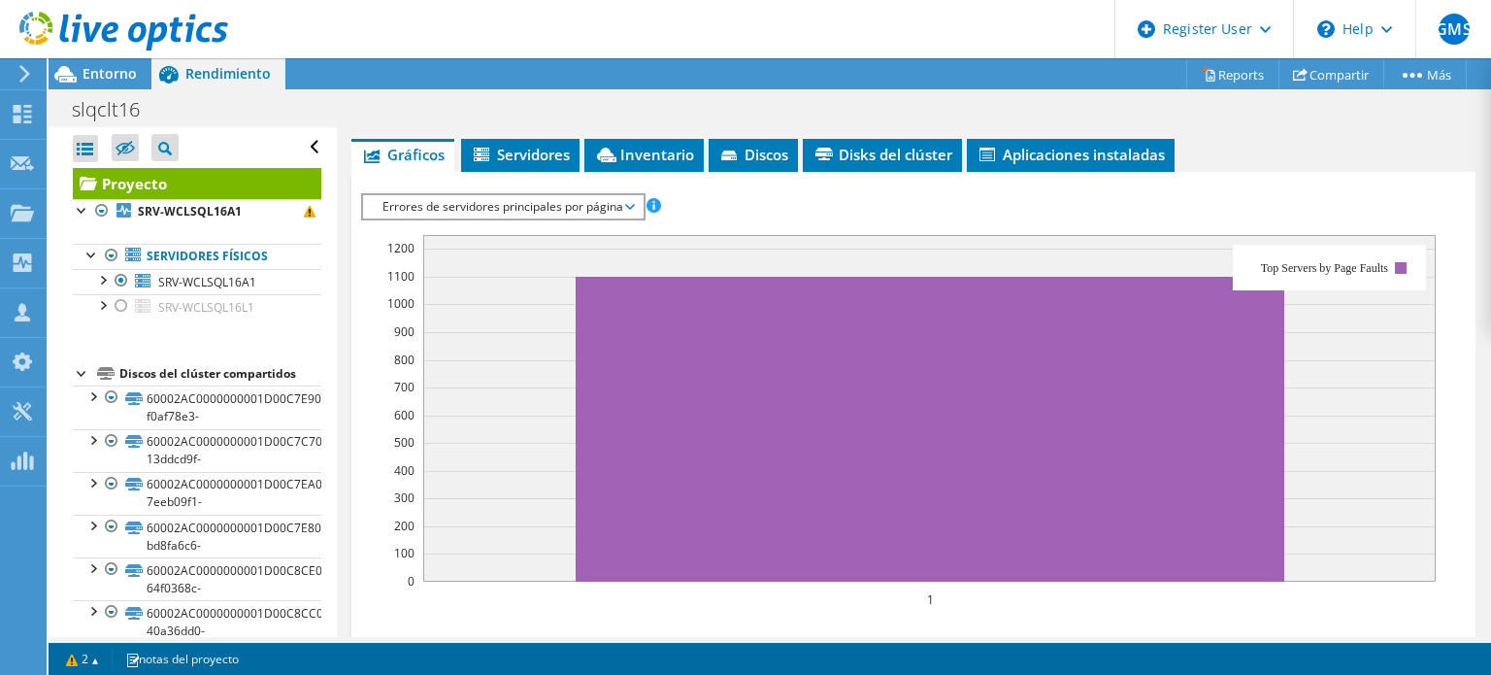
click at [490, 205] on span "Errores de servidores principales por página" at bounding box center [503, 206] width 260 height 23
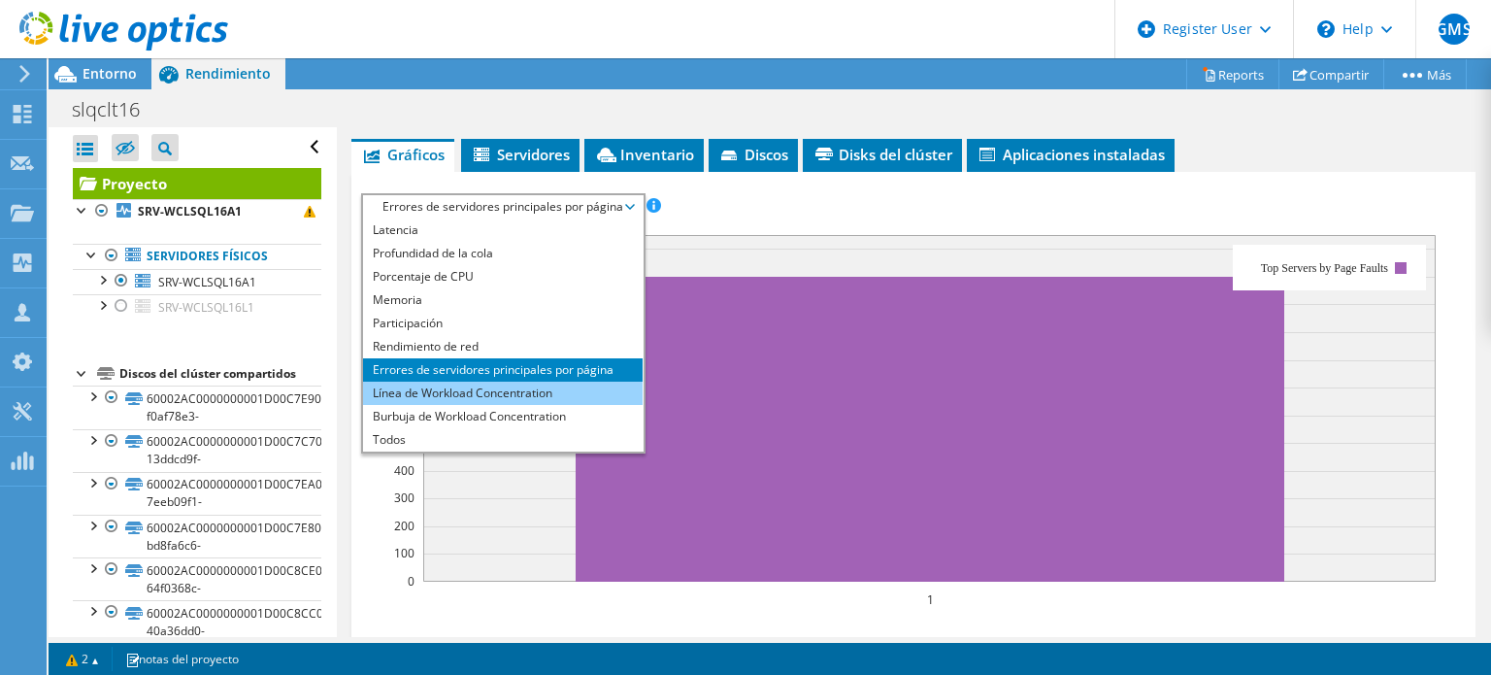
click at [462, 387] on li "Línea de Workload Concentration" at bounding box center [503, 392] width 280 height 23
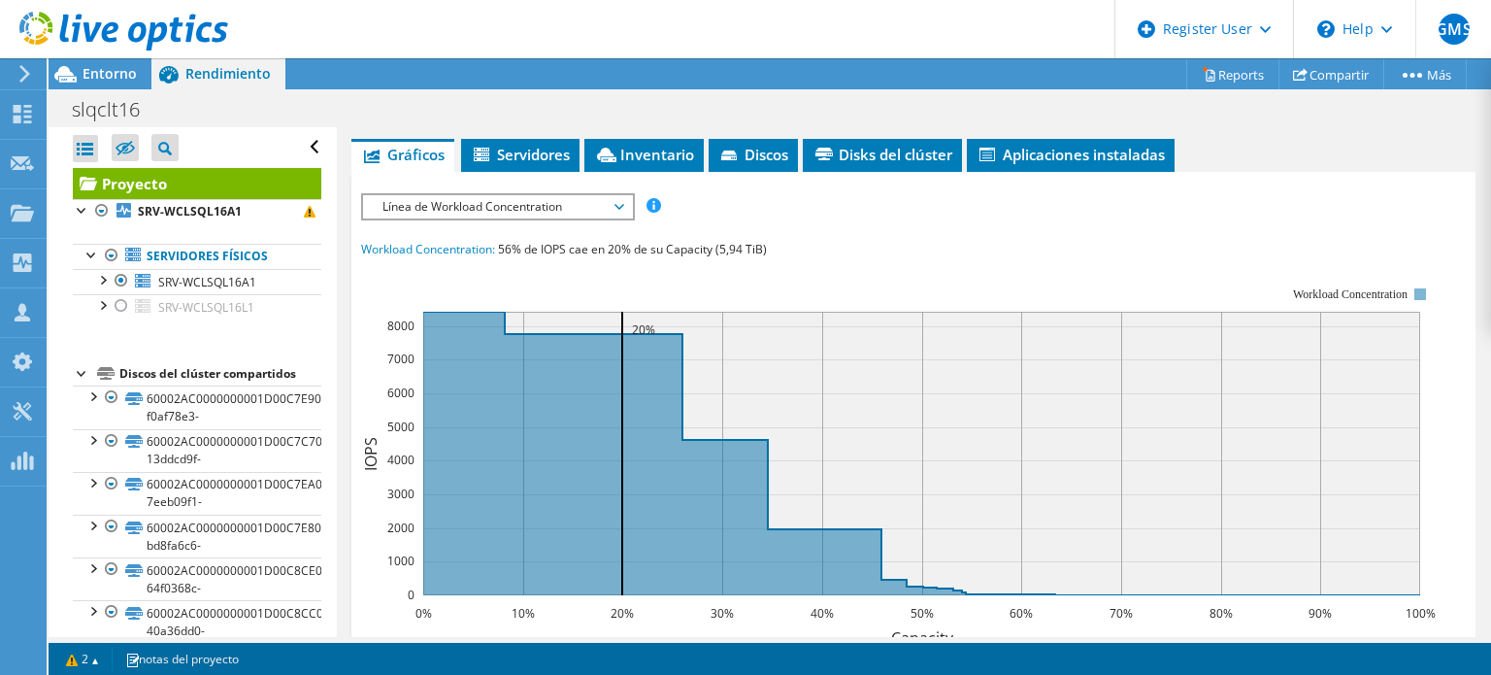
click at [469, 211] on span "Línea de Workload Concentration" at bounding box center [497, 206] width 249 height 23
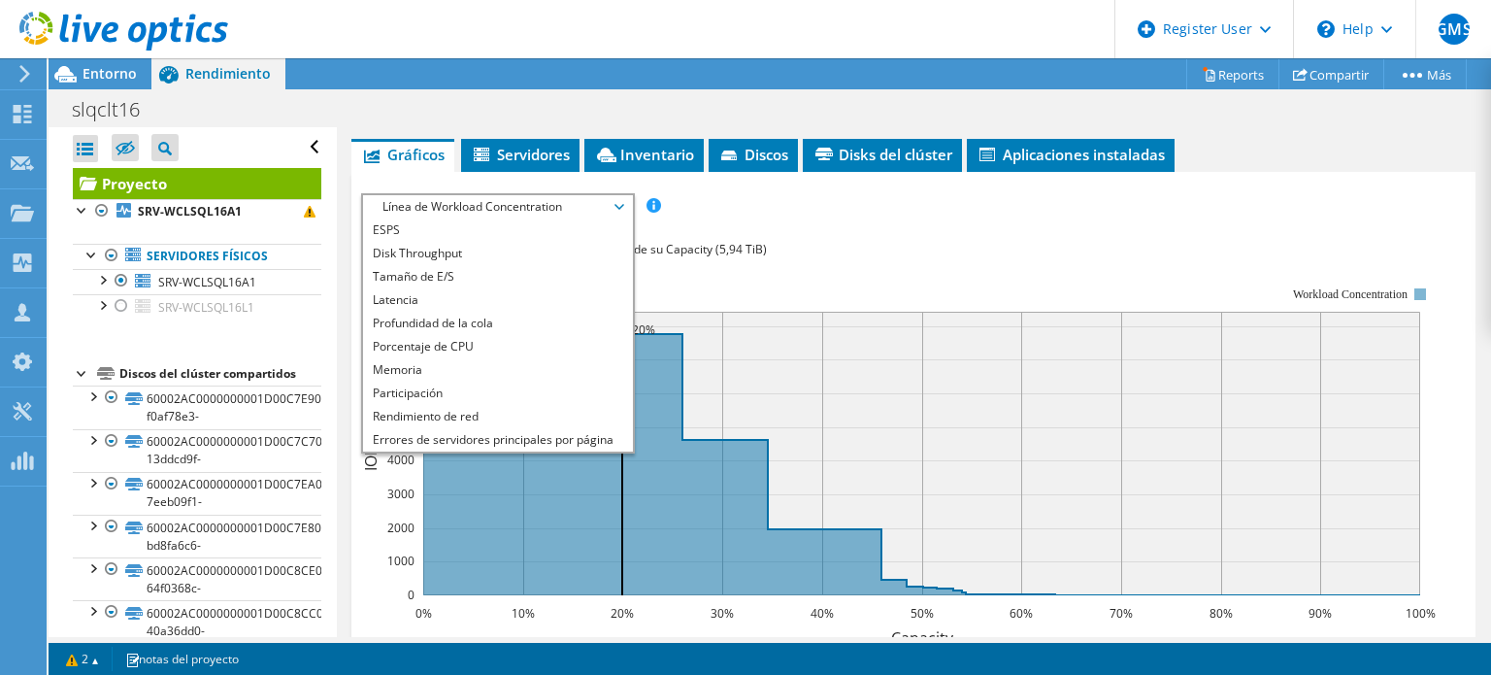
click at [880, 291] on rect at bounding box center [898, 454] width 1074 height 388
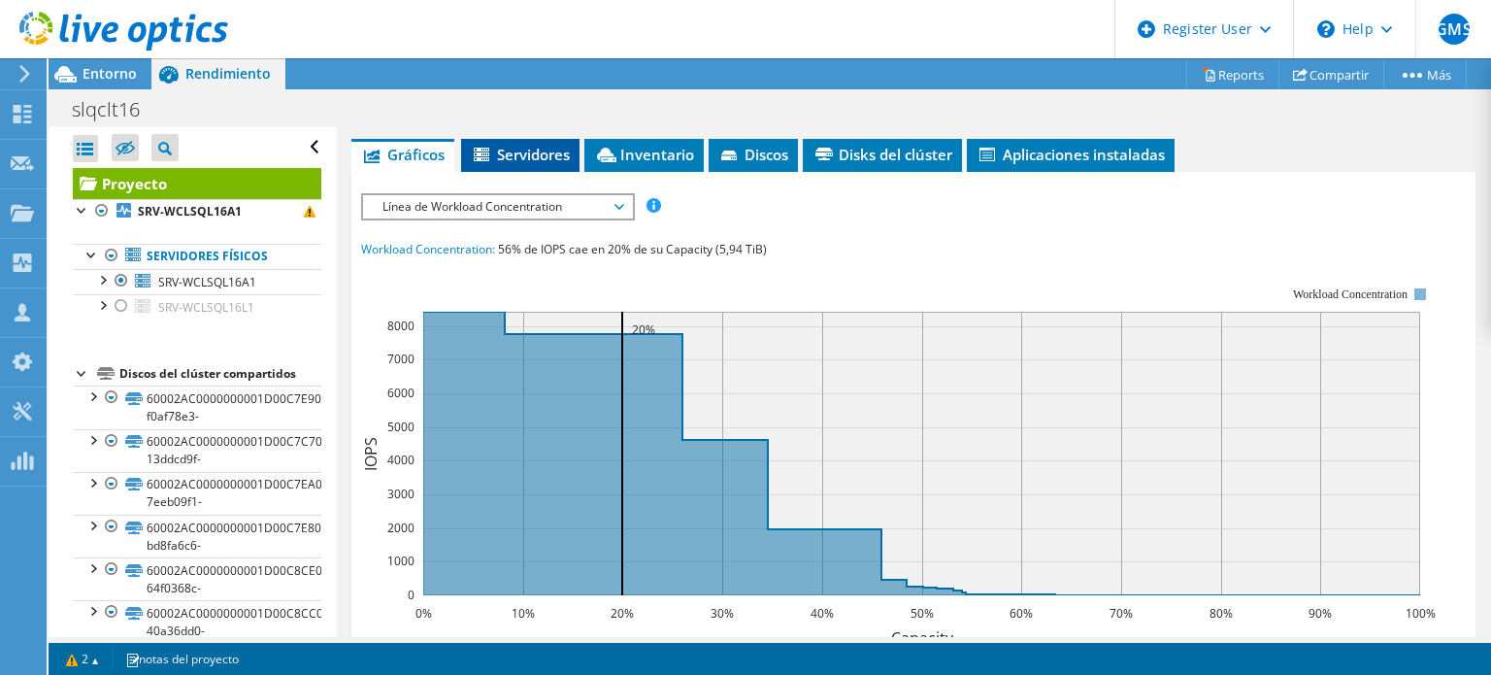
click at [534, 157] on span "Servidores" at bounding box center [520, 154] width 99 height 19
